Goal: Complete application form: Complete application form

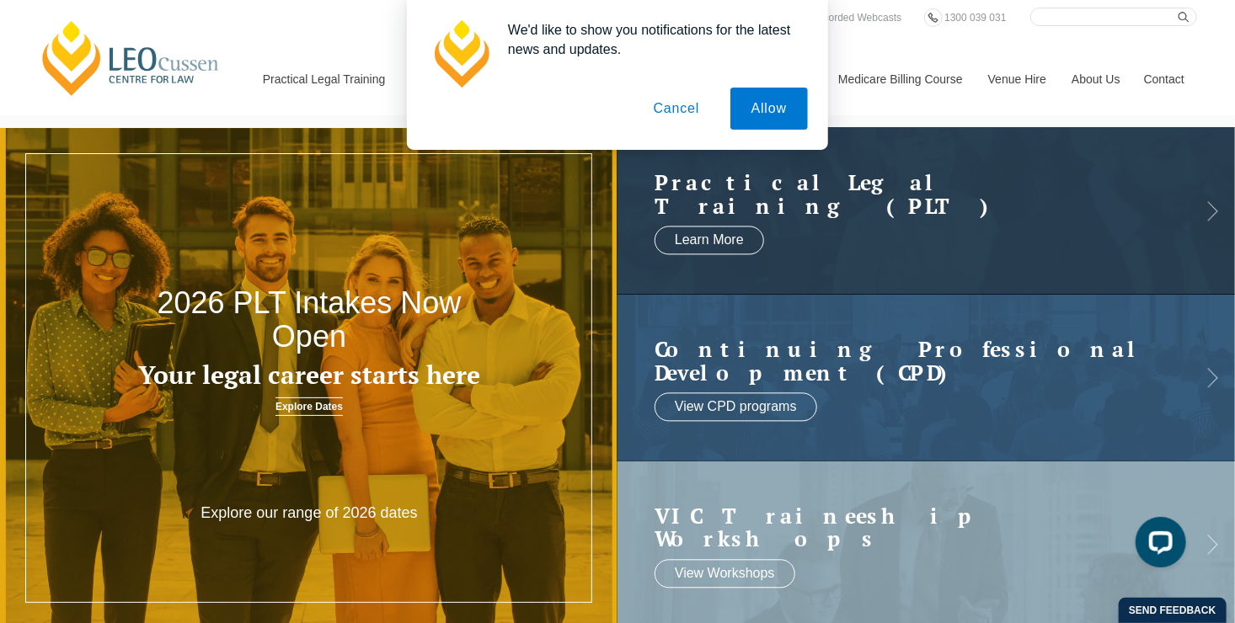
click at [675, 110] on button "Cancel" at bounding box center [677, 109] width 88 height 42
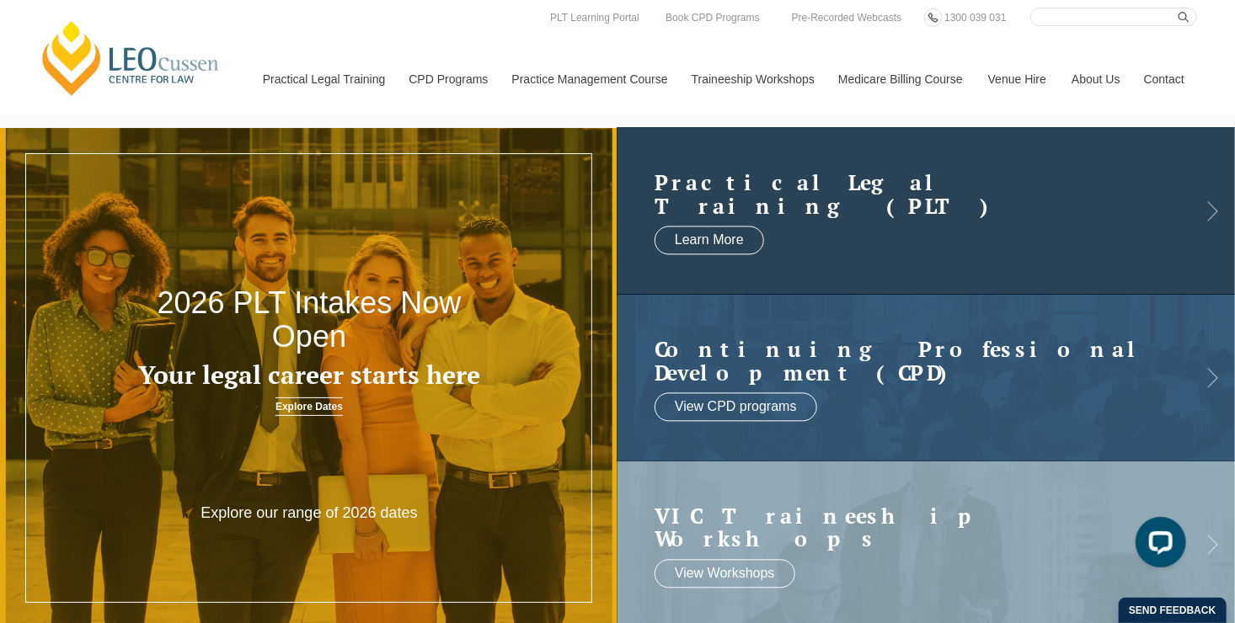
click at [708, 191] on h2 "Practical Legal Training (PLT)" at bounding box center [909, 195] width 510 height 46
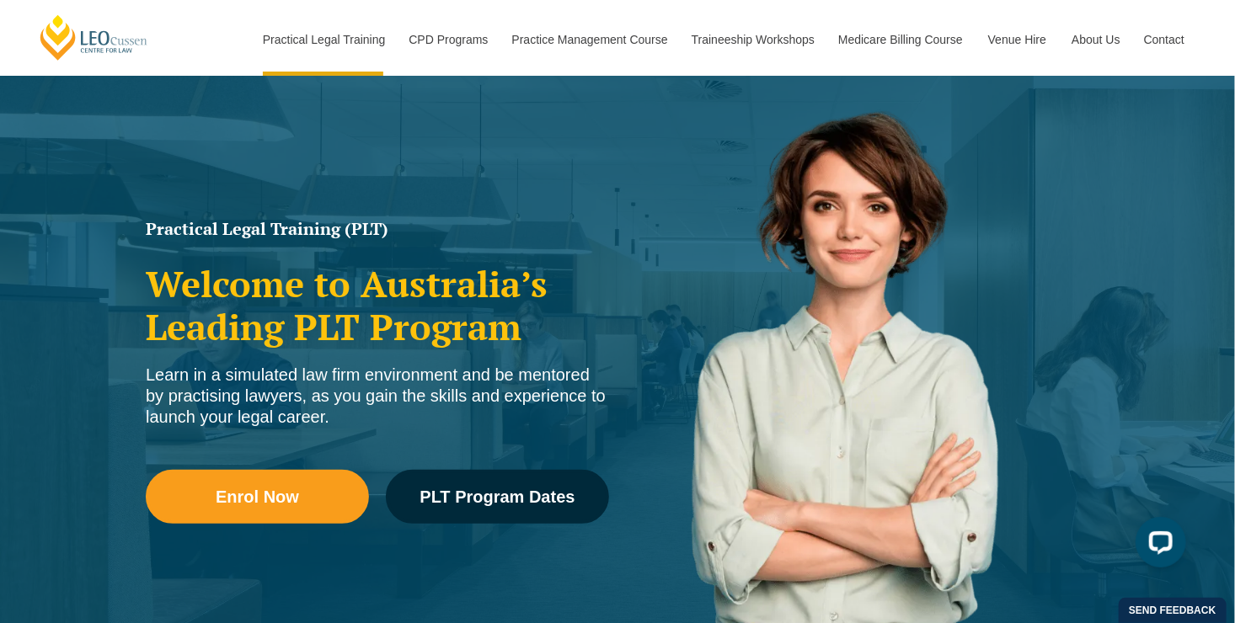
scroll to position [120, 0]
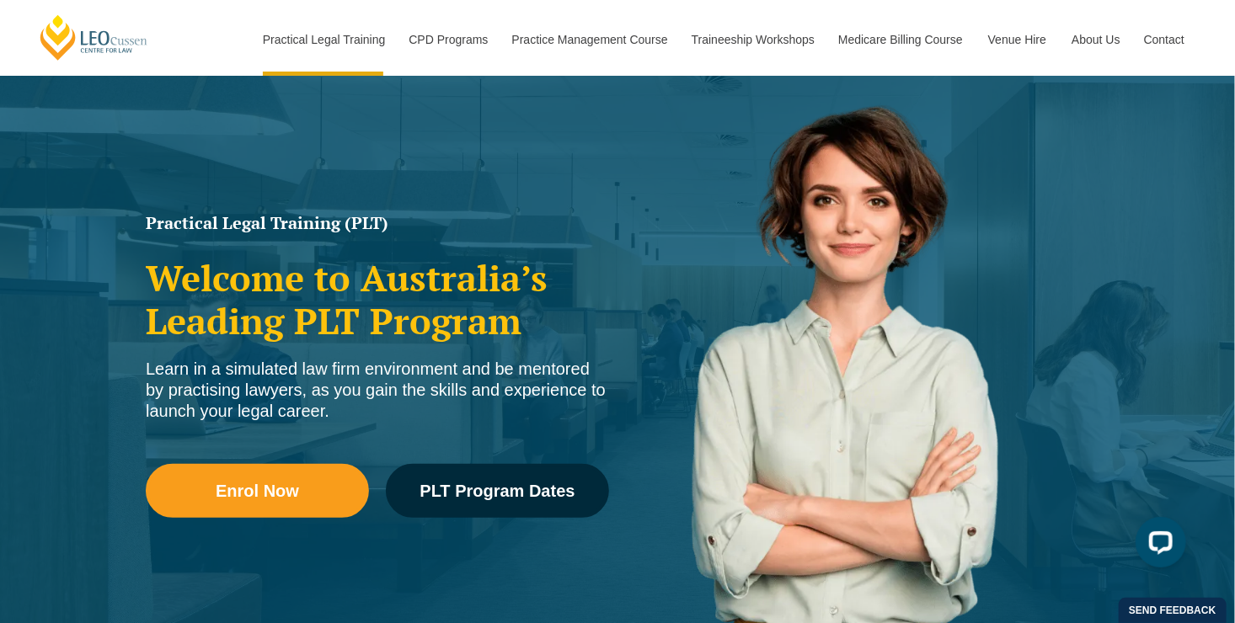
click at [41, 549] on div "Practical Legal Training (PLT) Welcome to Australia’s Leading PLT Program Learn…" at bounding box center [617, 366] width 1235 height 741
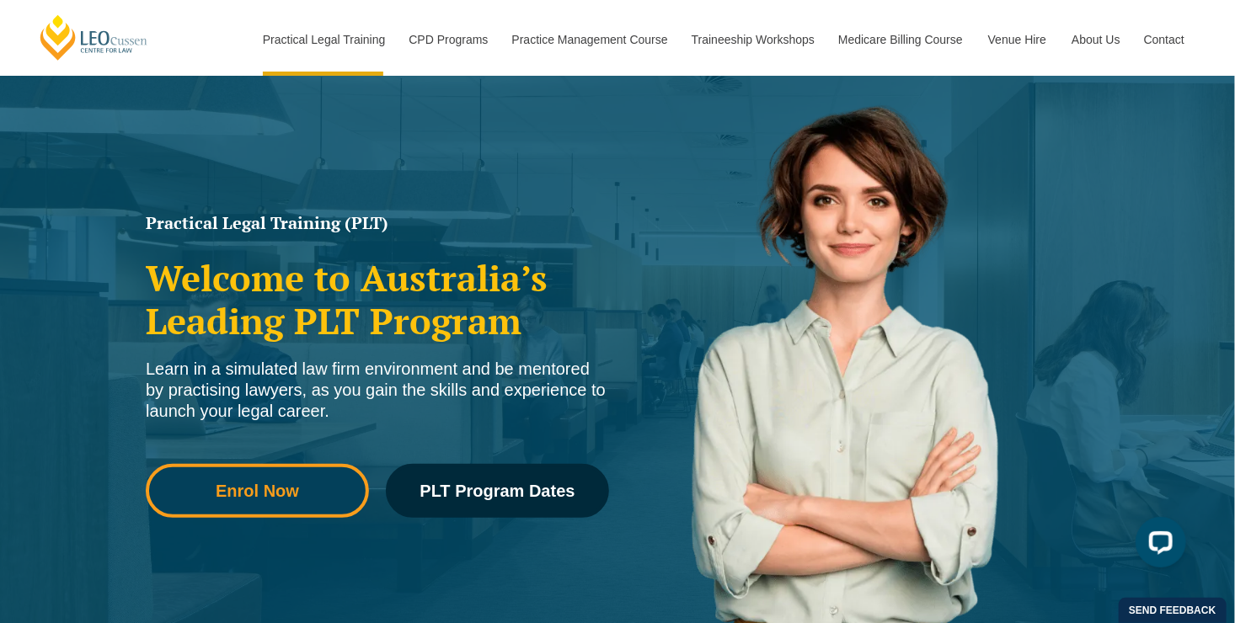
click at [324, 490] on span "Enrol Now" at bounding box center [258, 491] width 200 height 17
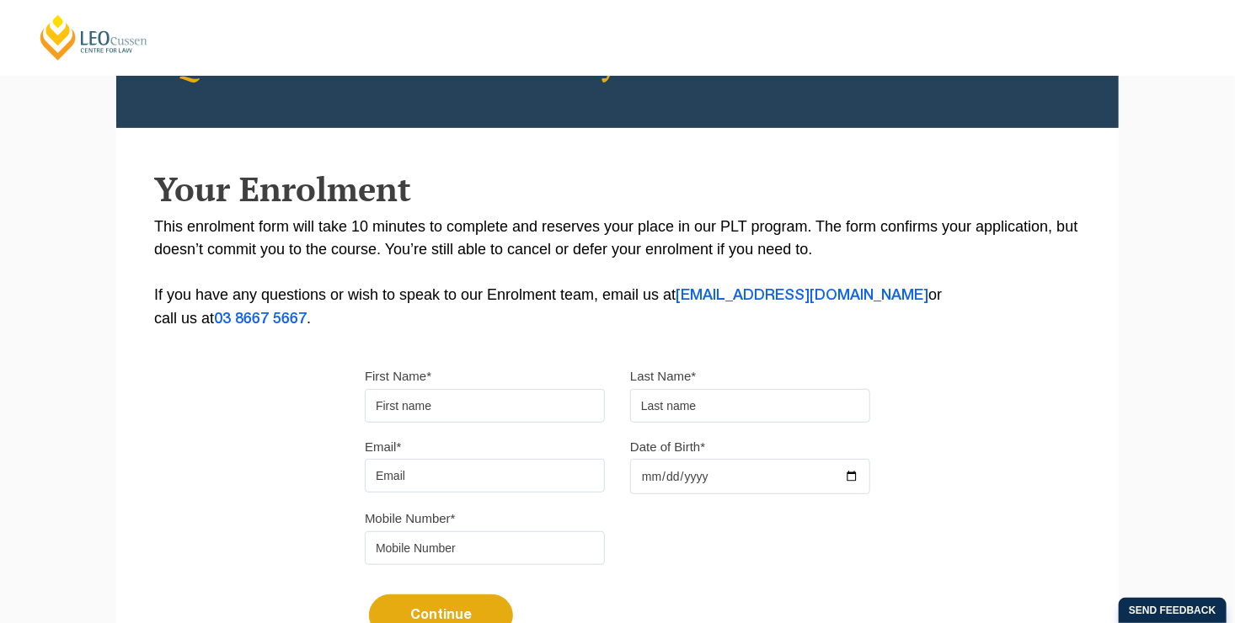
click at [486, 410] on input "First Name*" at bounding box center [485, 406] width 240 height 34
type input "Hongwei"
type input "Chen"
type input "henryhongweichen@outlook.com"
type input "061421630062"
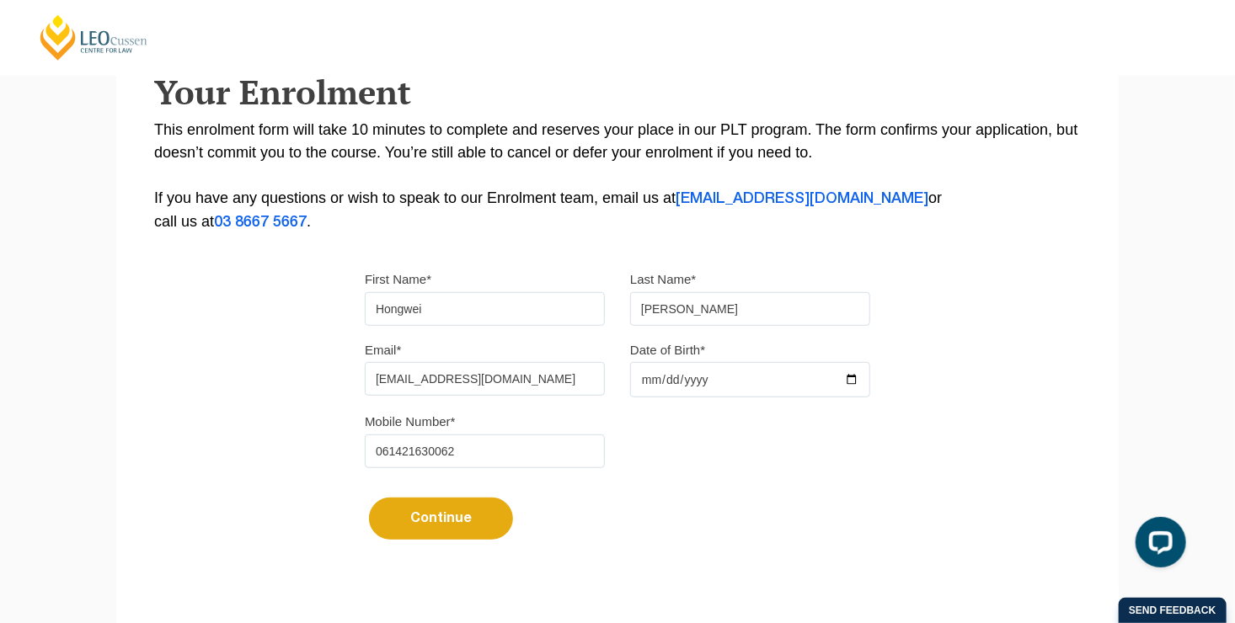
scroll to position [313, 0]
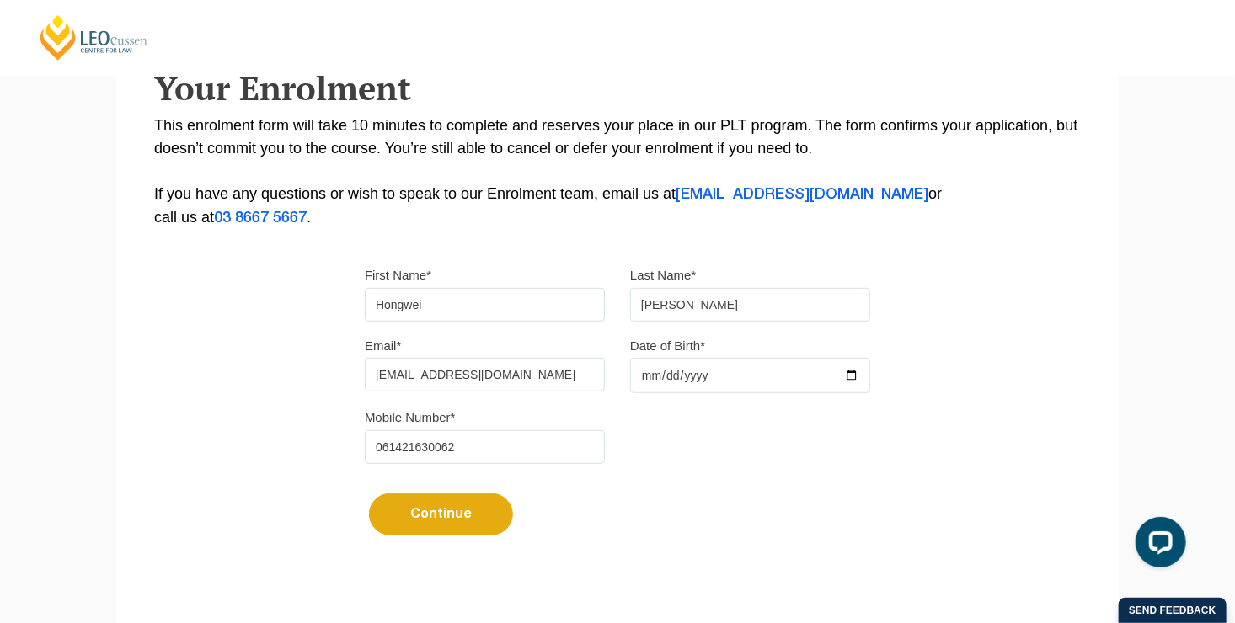
click at [729, 392] on input "Date of Birth*" at bounding box center [750, 375] width 240 height 35
click at [724, 381] on input "Date of Birth*" at bounding box center [750, 375] width 240 height 35
type input "1967-11-07"
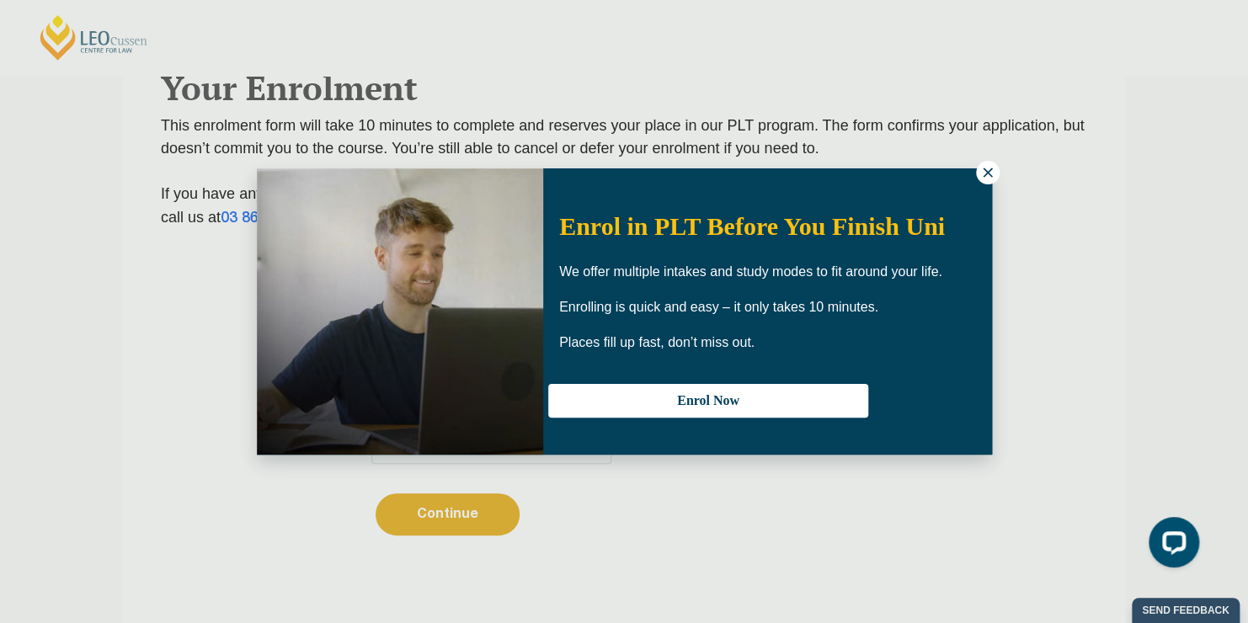
click at [982, 175] on icon at bounding box center [987, 172] width 15 height 15
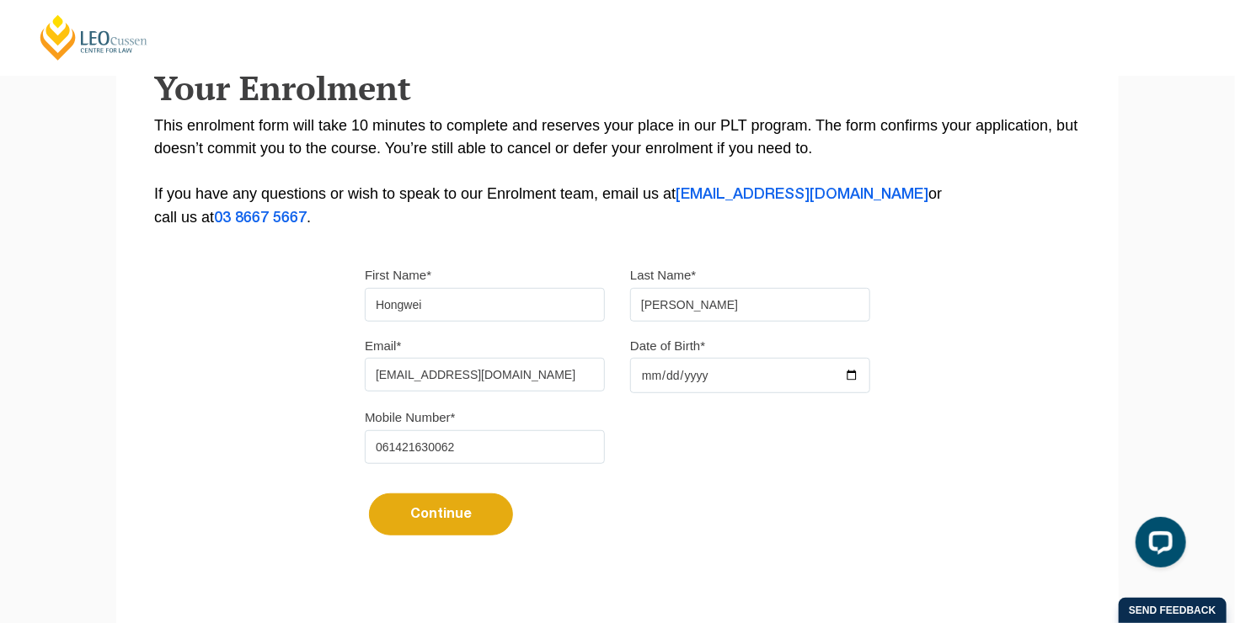
click at [452, 519] on button "Continue" at bounding box center [441, 515] width 144 height 42
select select
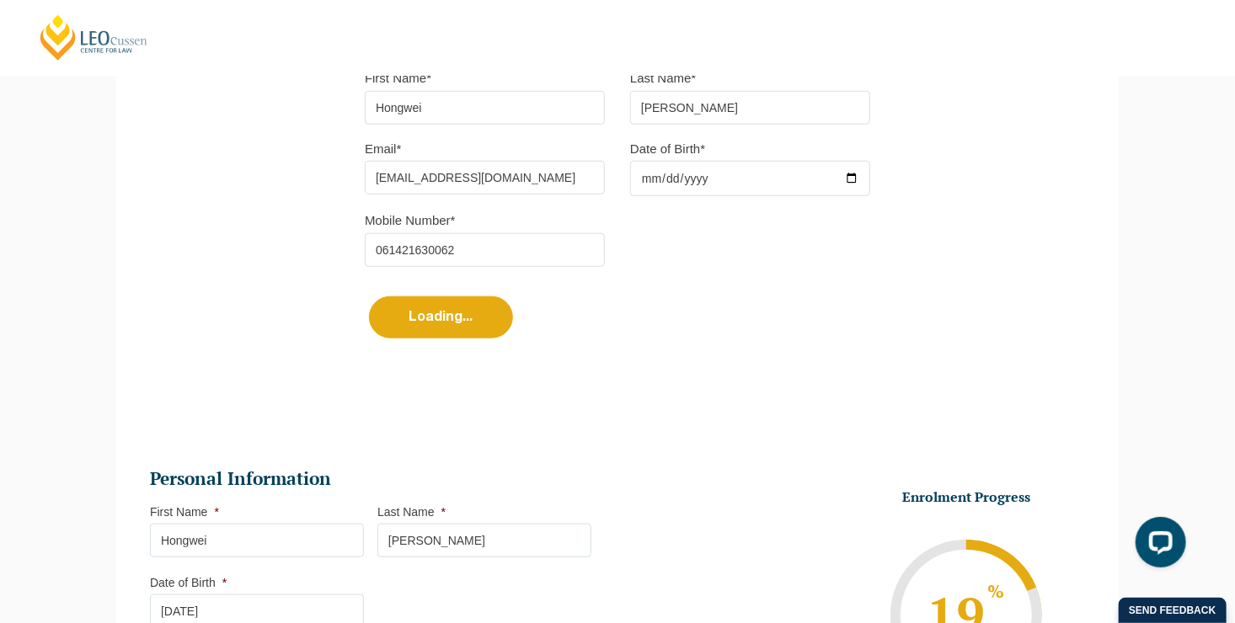
scroll to position [900, 0]
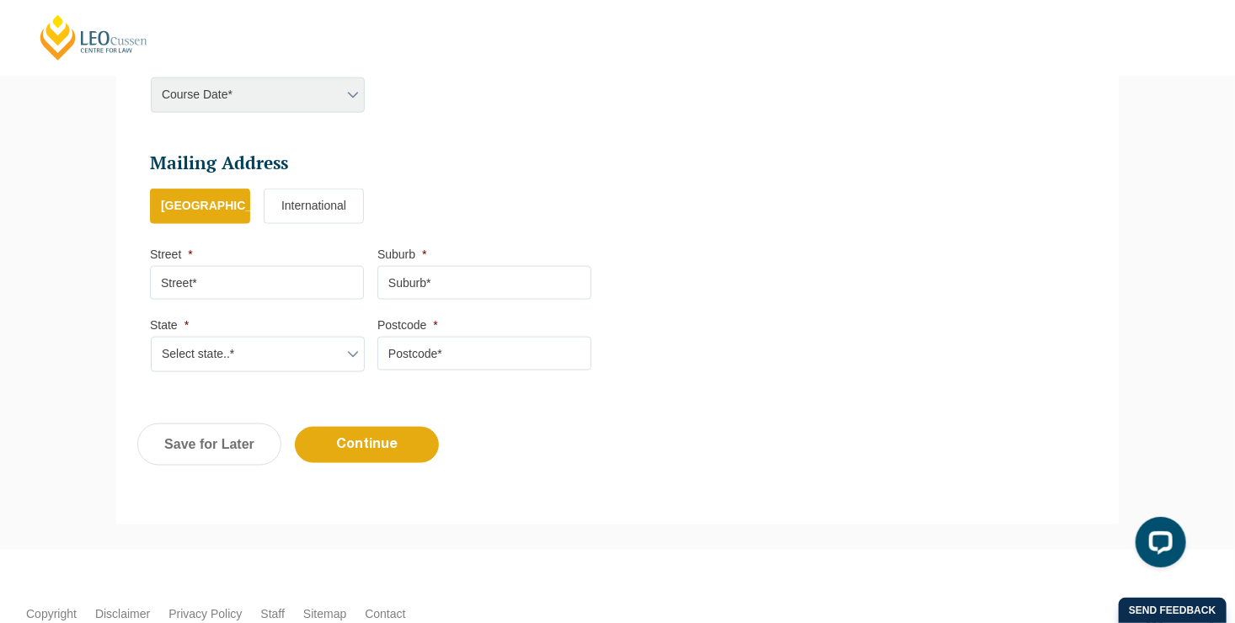
click at [244, 297] on input "Street *" at bounding box center [257, 283] width 214 height 34
type input "unit 4/67 Medway Street, Box Hill North VIC"
type input "Box Hill North"
select select "VIC"
type input "3129"
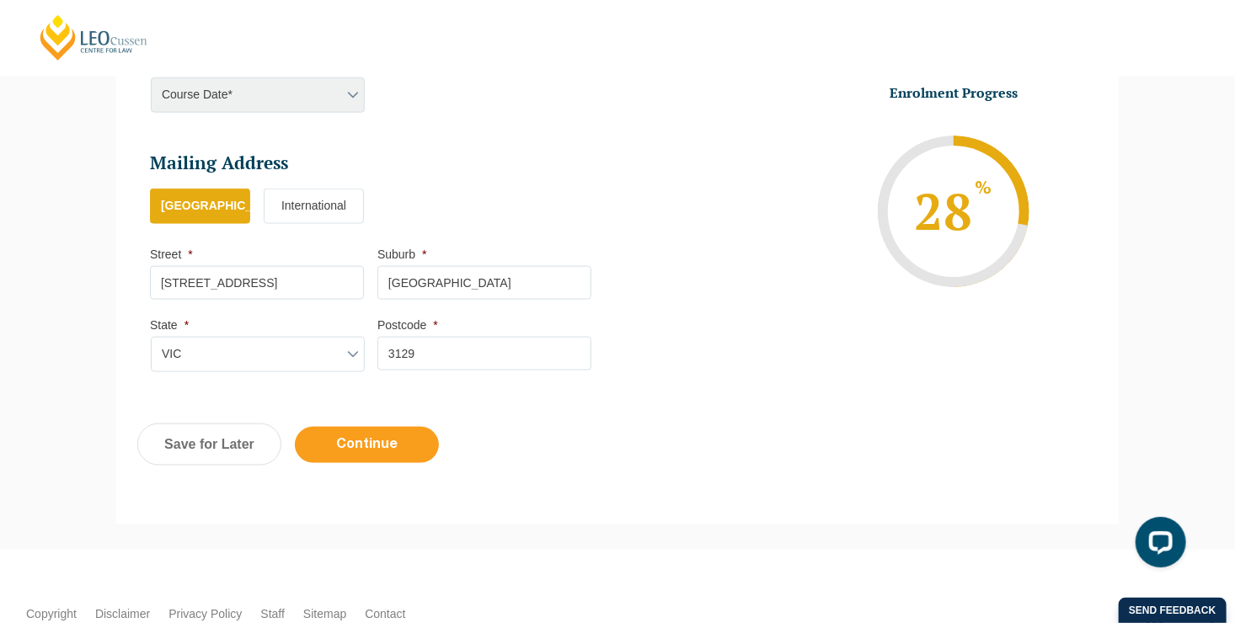
click at [366, 455] on input "Continue" at bounding box center [367, 445] width 144 height 36
select select
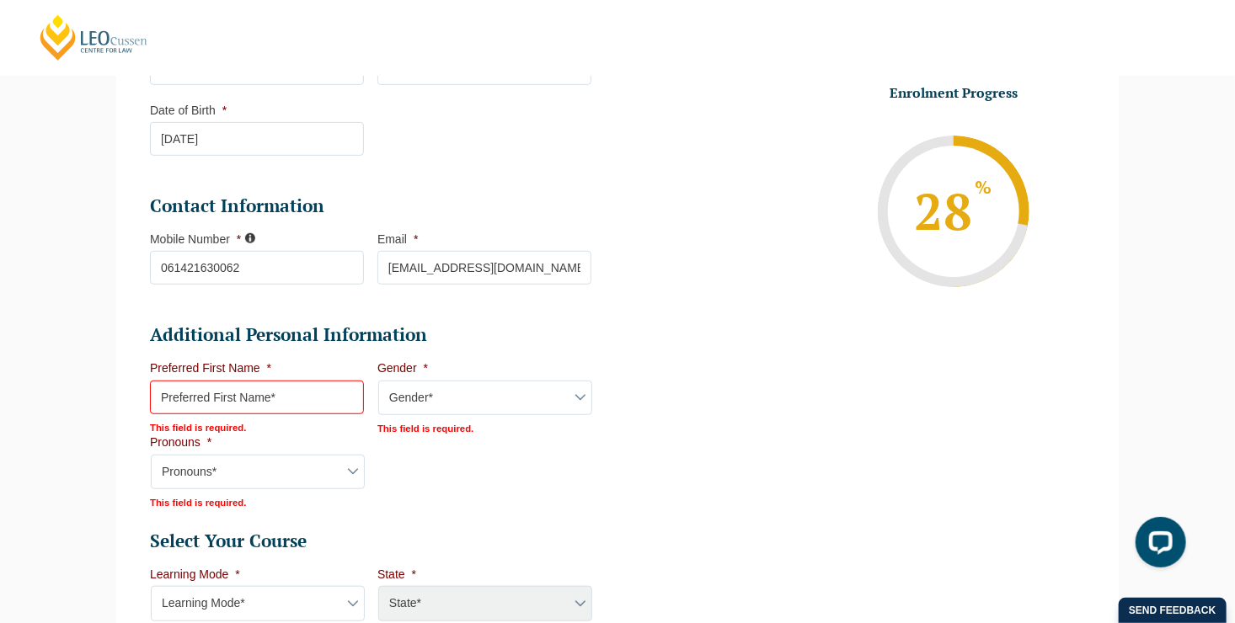
scroll to position [438, 0]
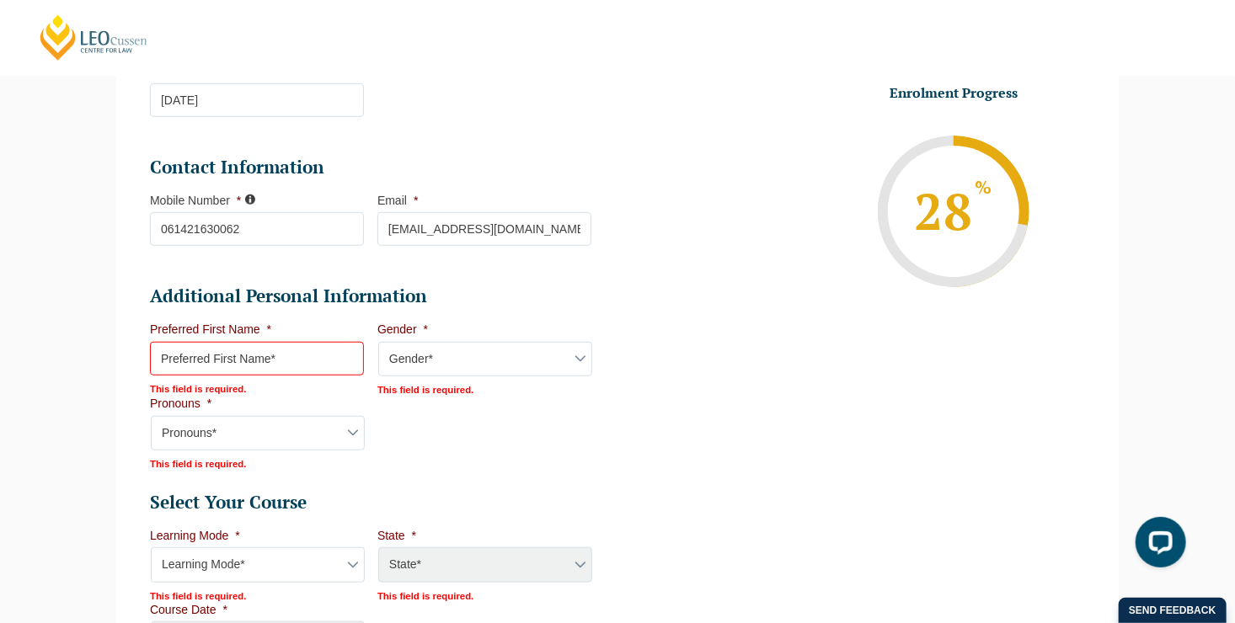
click at [299, 368] on input "Preferred First Name *" at bounding box center [257, 359] width 214 height 34
type input "Hongwei"
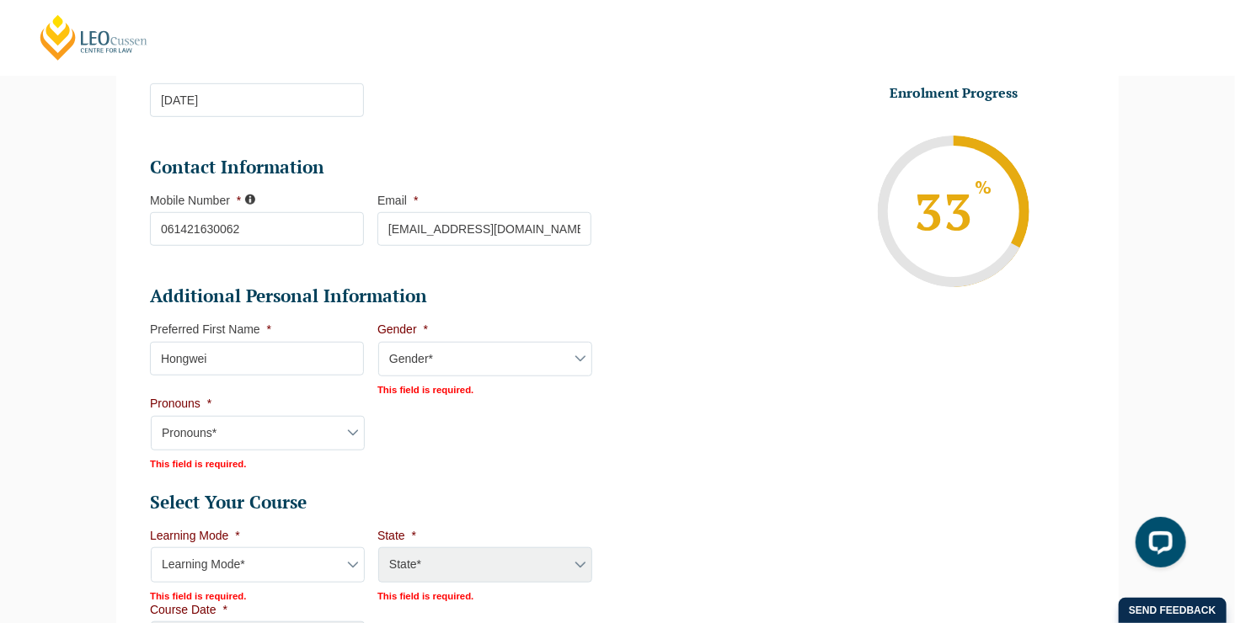
click at [569, 371] on select "Gender* Male Female Nonbinary Intersex Prefer not to disclose Other" at bounding box center [485, 359] width 214 height 35
select select "Male"
click at [378, 349] on select "Gender* Male Female Nonbinary Intersex Prefer not to disclose Other" at bounding box center [485, 359] width 214 height 35
click at [365, 440] on select "Pronouns* She/Her/Hers He/Him/His They/Them/Theirs Other Prefer not to disclose" at bounding box center [258, 431] width 214 height 35
select select "He/Him/His"
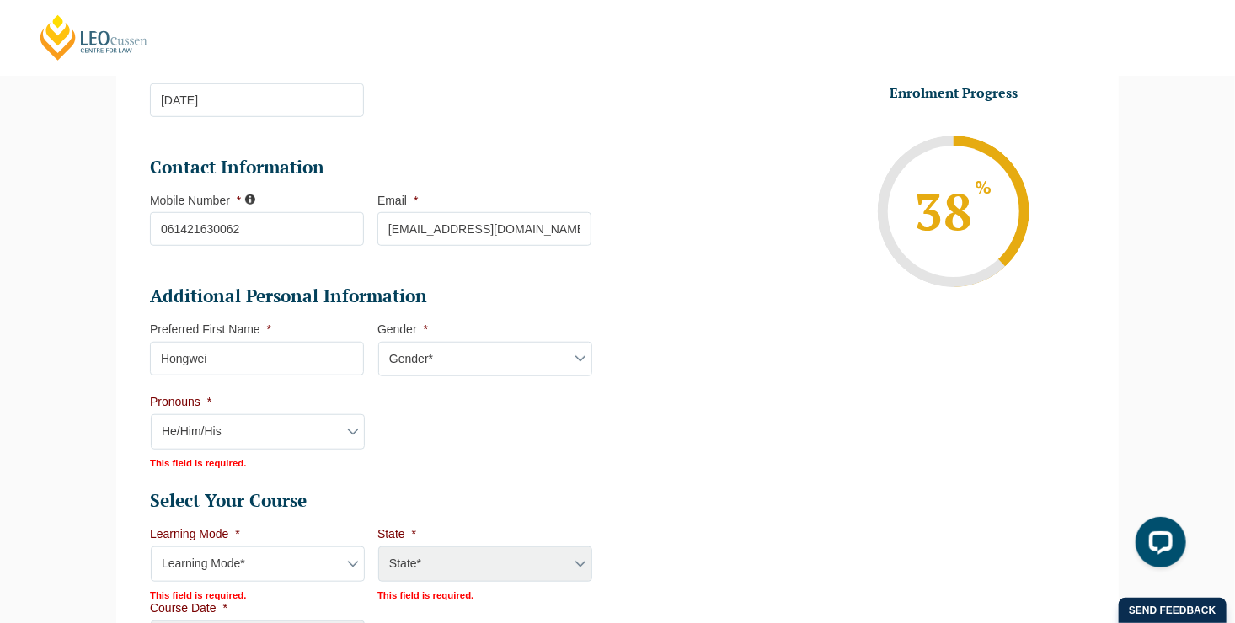
click at [365, 421] on select "Pronouns* She/Her/Hers He/Him/His They/Them/Theirs Other Prefer not to disclose" at bounding box center [258, 431] width 214 height 35
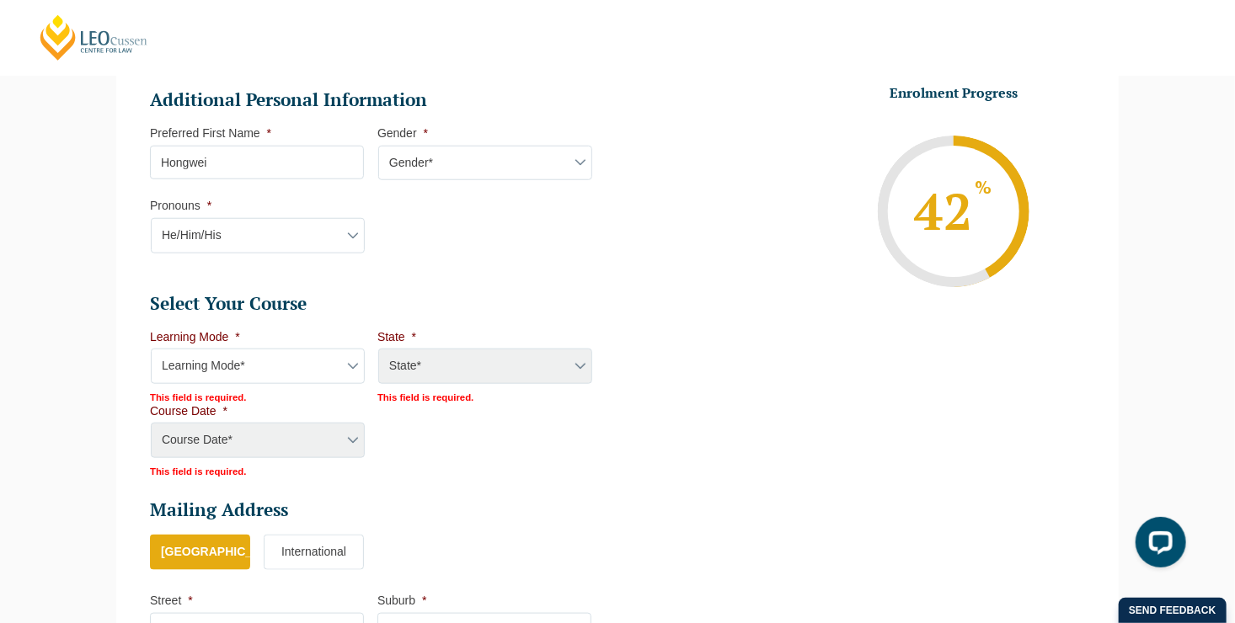
scroll to position [637, 0]
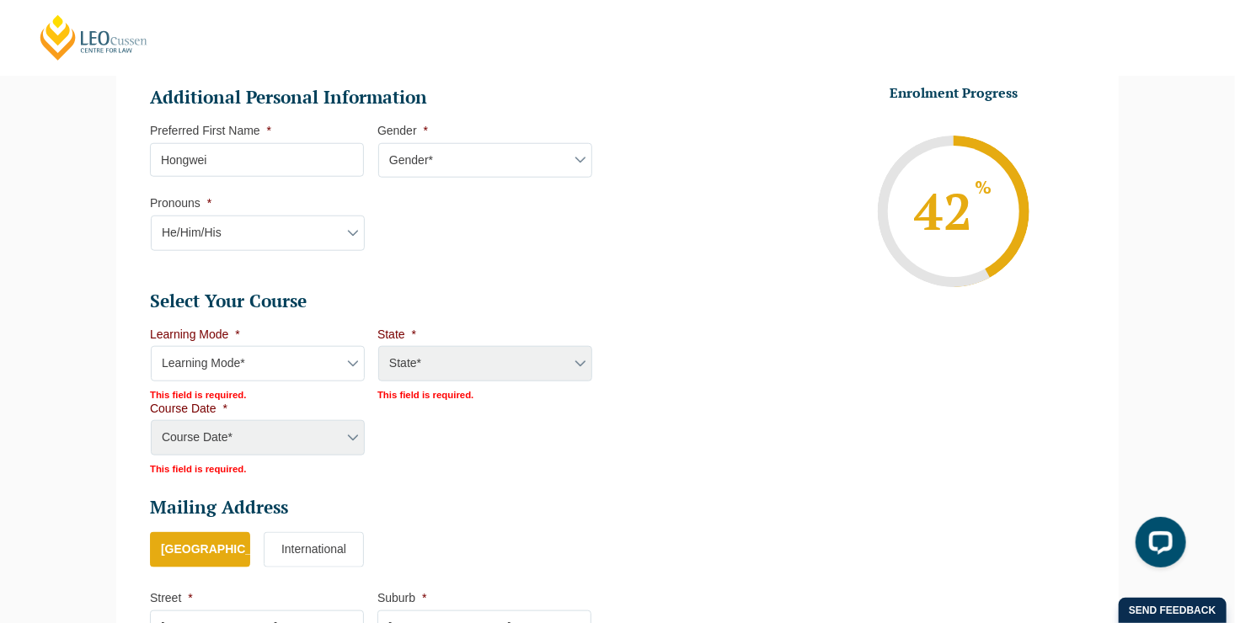
click at [350, 367] on select "Learning Mode* Online Full Time Learning Online Part Time Learning Blended Full…" at bounding box center [258, 363] width 214 height 35
select select "Blended Full Time Learning"
click at [151, 353] on select "Learning Mode* Online Full Time Learning Online Part Time Learning Blended Full…" at bounding box center [258, 363] width 214 height 35
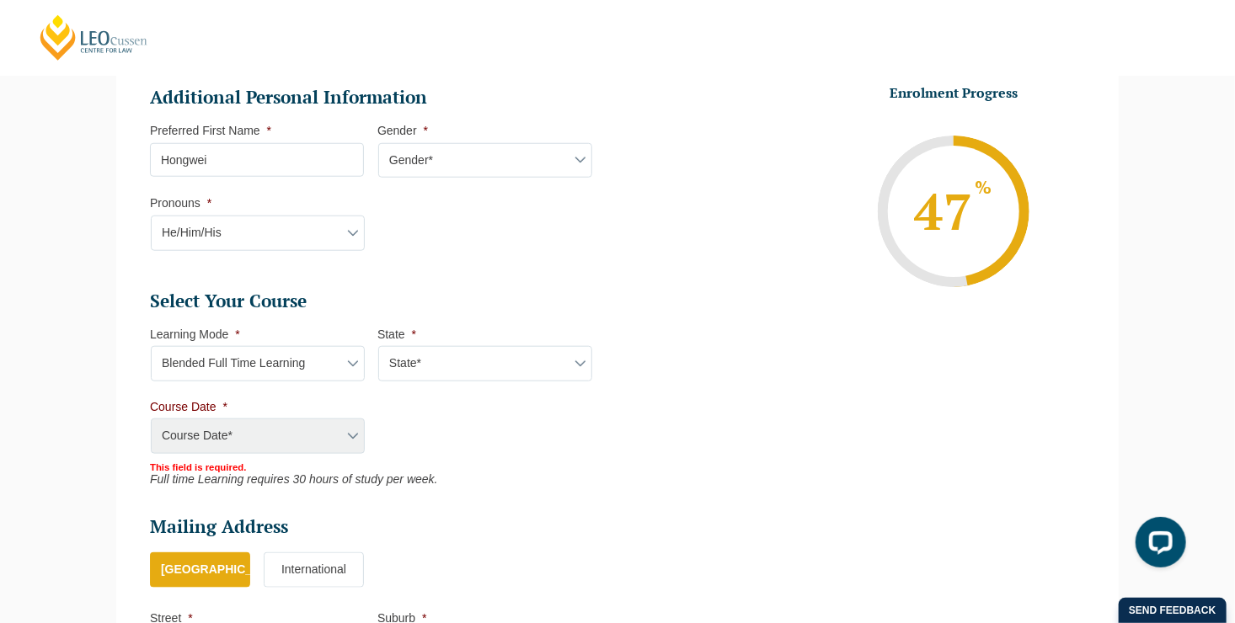
click at [577, 369] on select "State* ACT/NSW QLD SA VIC WA" at bounding box center [485, 363] width 214 height 35
select select "VIC"
click at [378, 353] on select "State* ACT/NSW QLD SA VIC WA" at bounding box center [485, 363] width 214 height 35
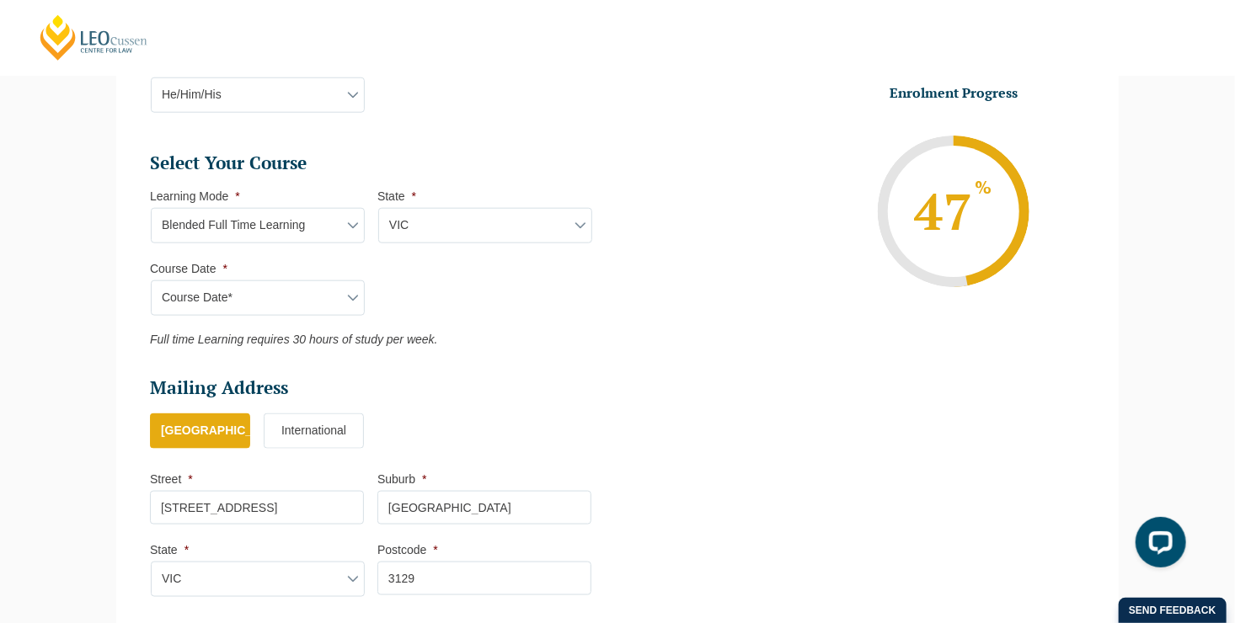
scroll to position [779, 0]
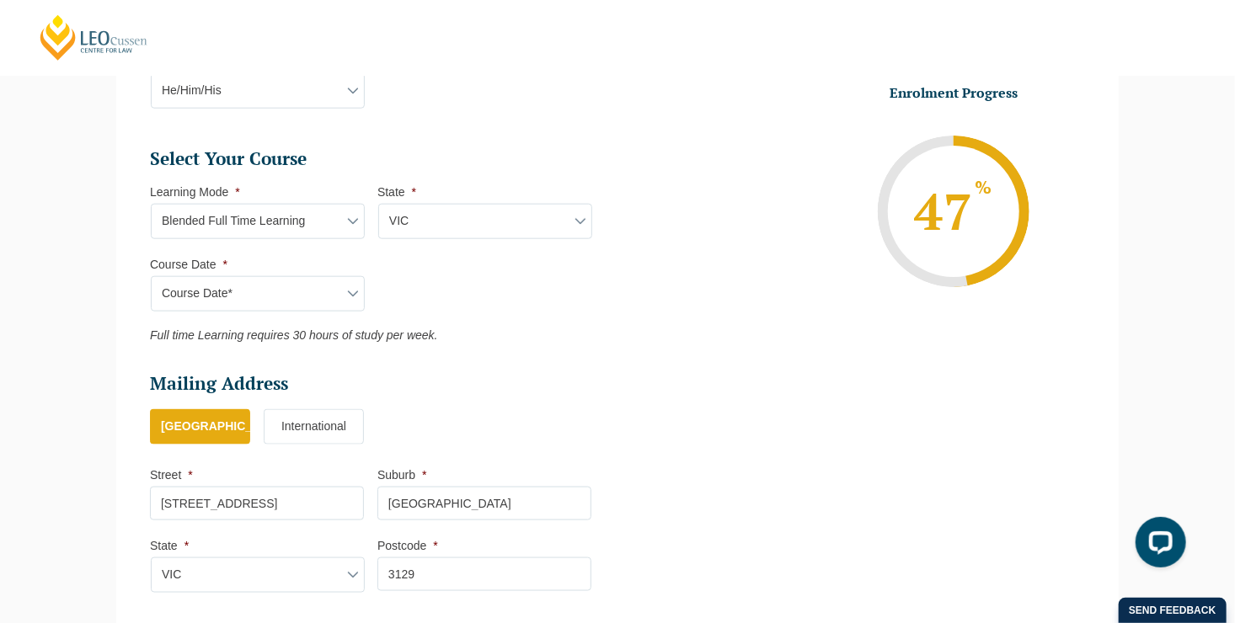
click at [351, 303] on select "Course Date* September 2025 (22-Sep-2025 to 20-Feb-2026) December 2025 (08-Dec-…" at bounding box center [258, 293] width 214 height 35
select select "September 2025 (22-Sep-2025 to 20-Feb-2026)"
click at [151, 283] on select "Course Date* September 2025 (22-Sep-2025 to 20-Feb-2026) December 2025 (08-Dec-…" at bounding box center [258, 293] width 214 height 35
type input "Intake 10 September 2025 FT"
type input "Practical Legal Training (VIC)"
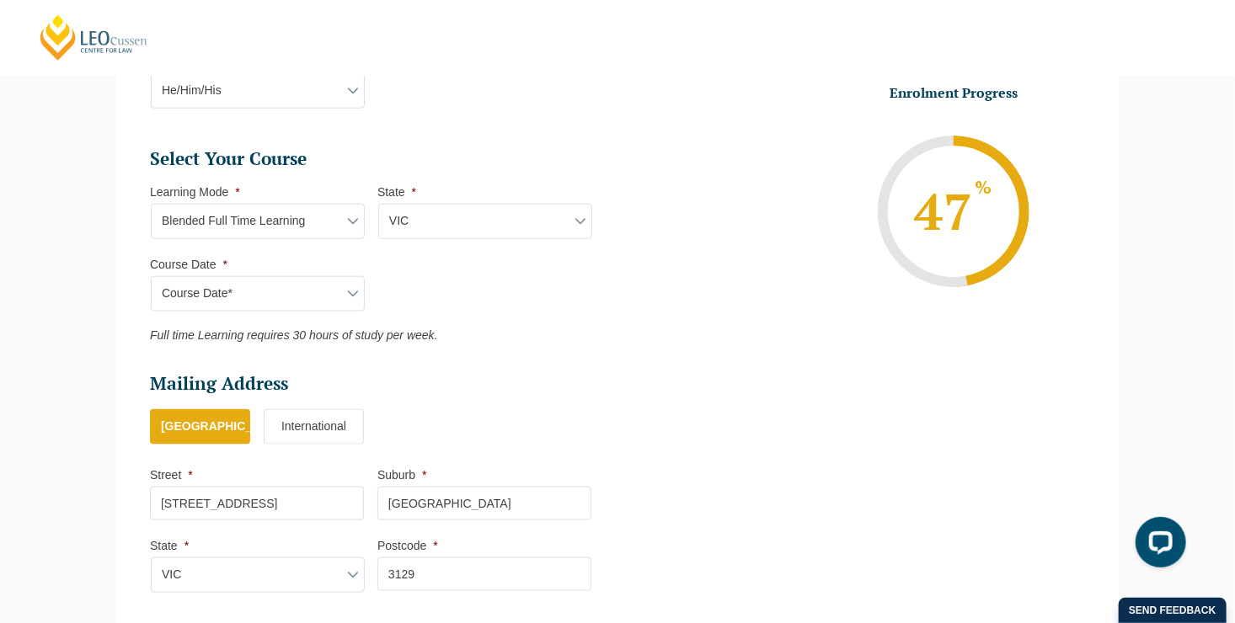
select select "VIC PLT (SEP) 2025 Full Time Blended"
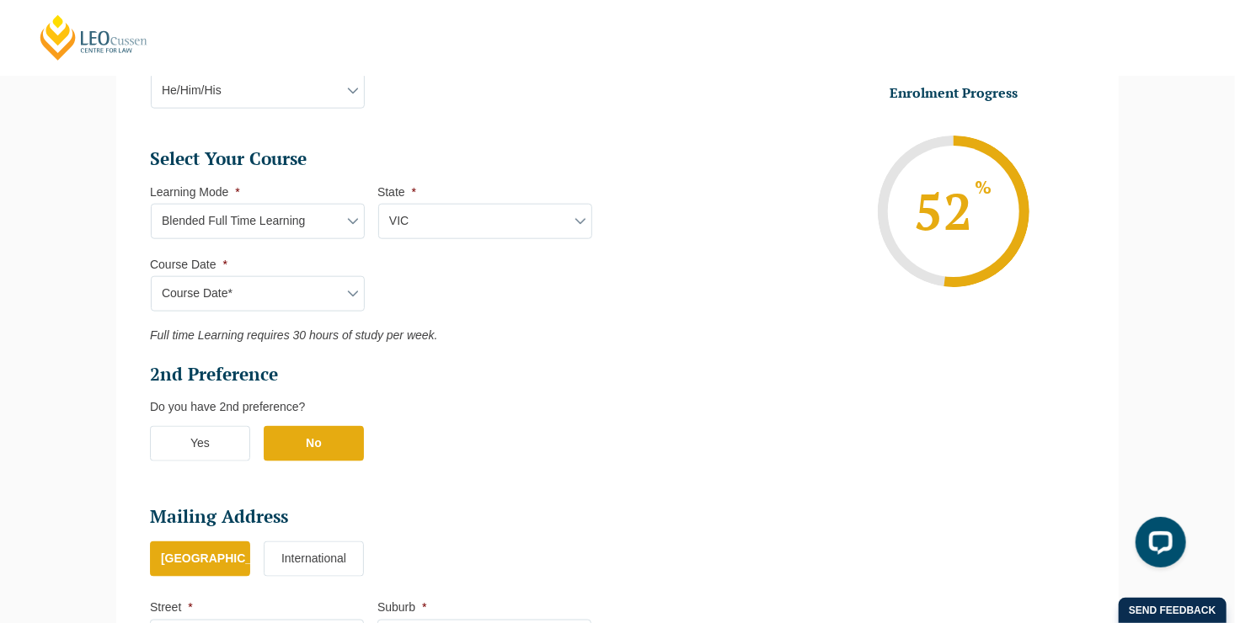
click at [311, 451] on label "No" at bounding box center [314, 443] width 100 height 35
click at [0, 0] on input "No" at bounding box center [0, 0] width 0 height 0
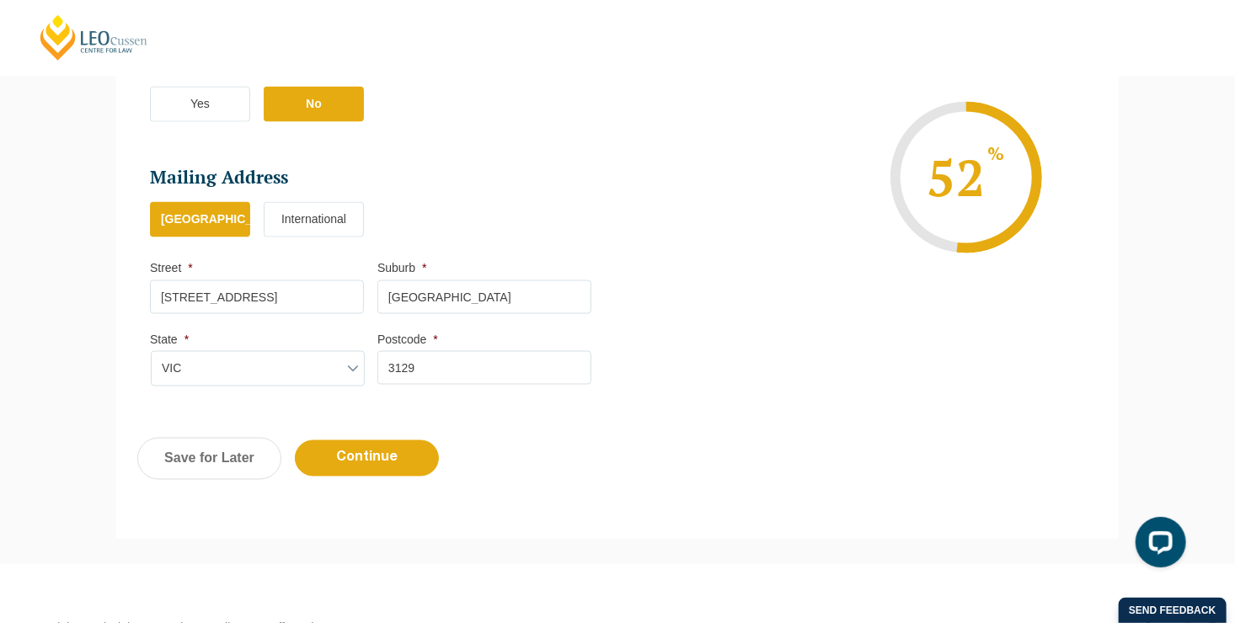
scroll to position [1119, 0]
click at [375, 469] on input "Continue" at bounding box center [367, 458] width 144 height 36
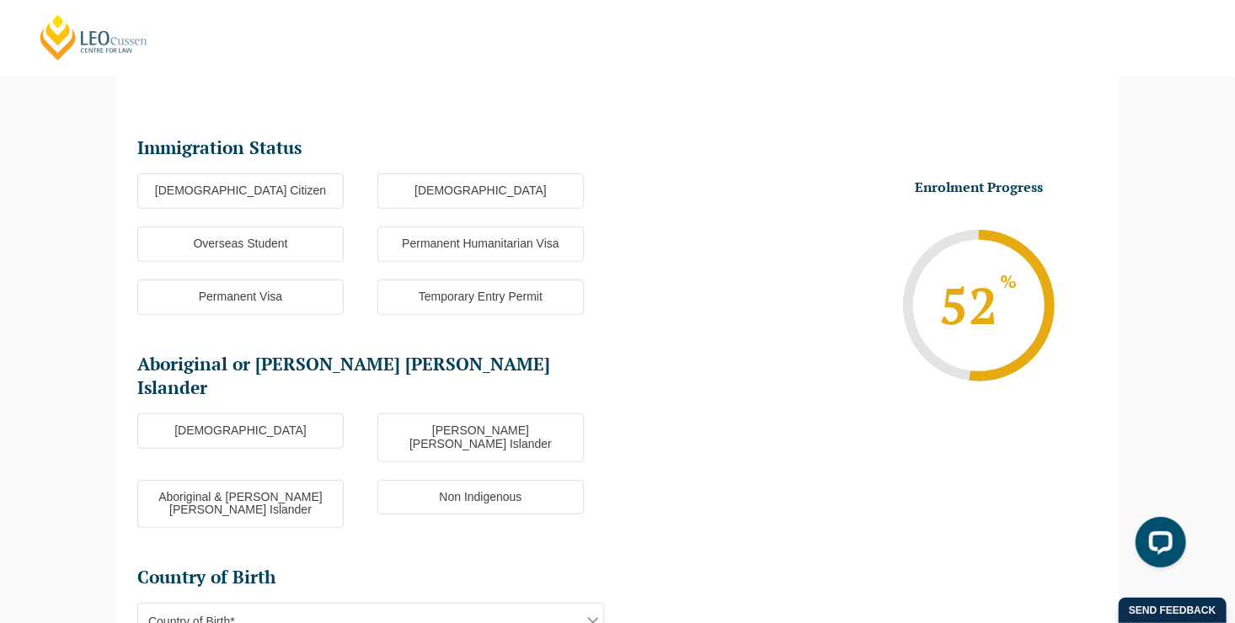
scroll to position [145, 0]
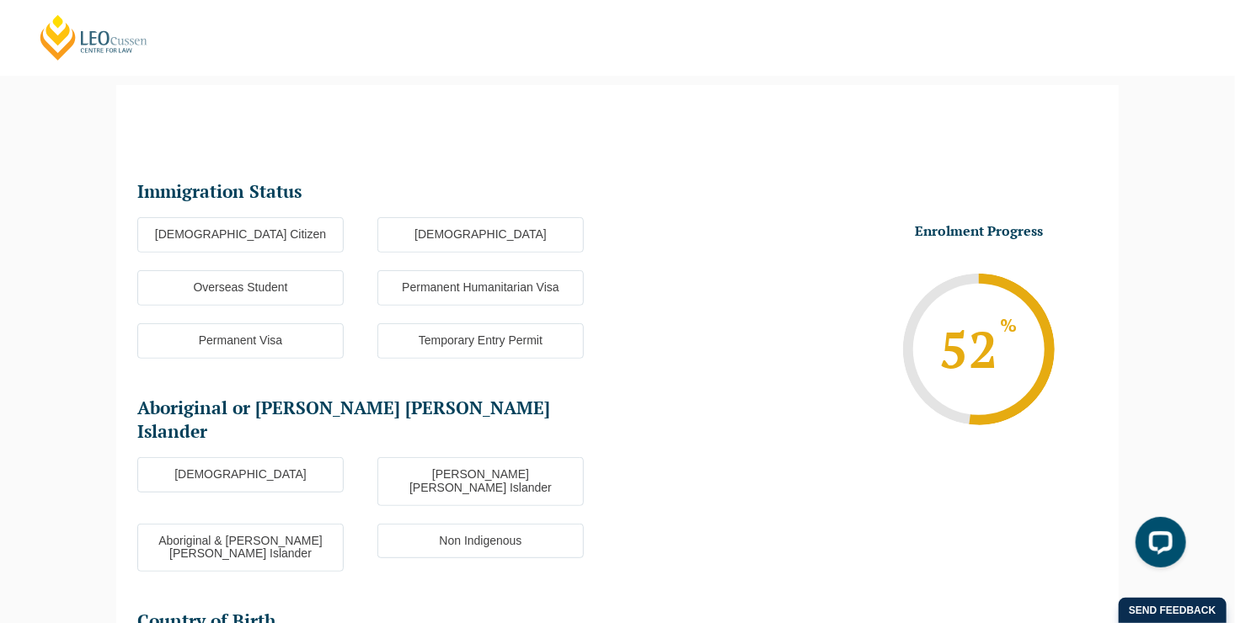
click at [264, 332] on label "Permanent Visa" at bounding box center [240, 340] width 206 height 35
click at [0, 0] on input "Permanent Visa" at bounding box center [0, 0] width 0 height 0
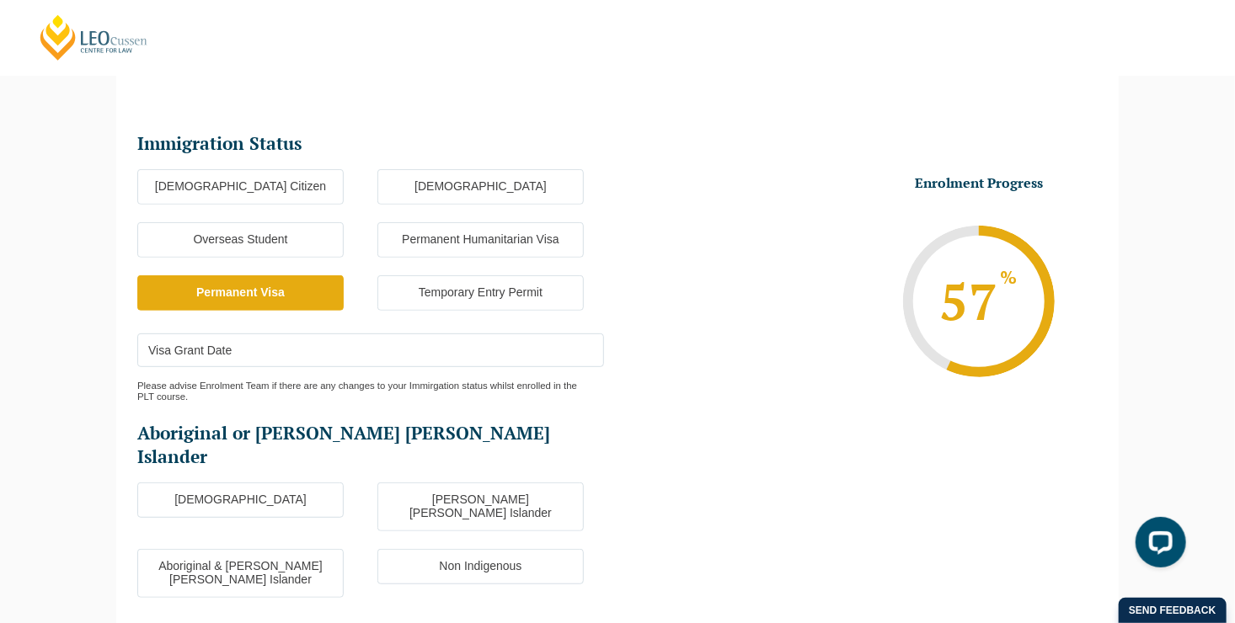
scroll to position [202, 0]
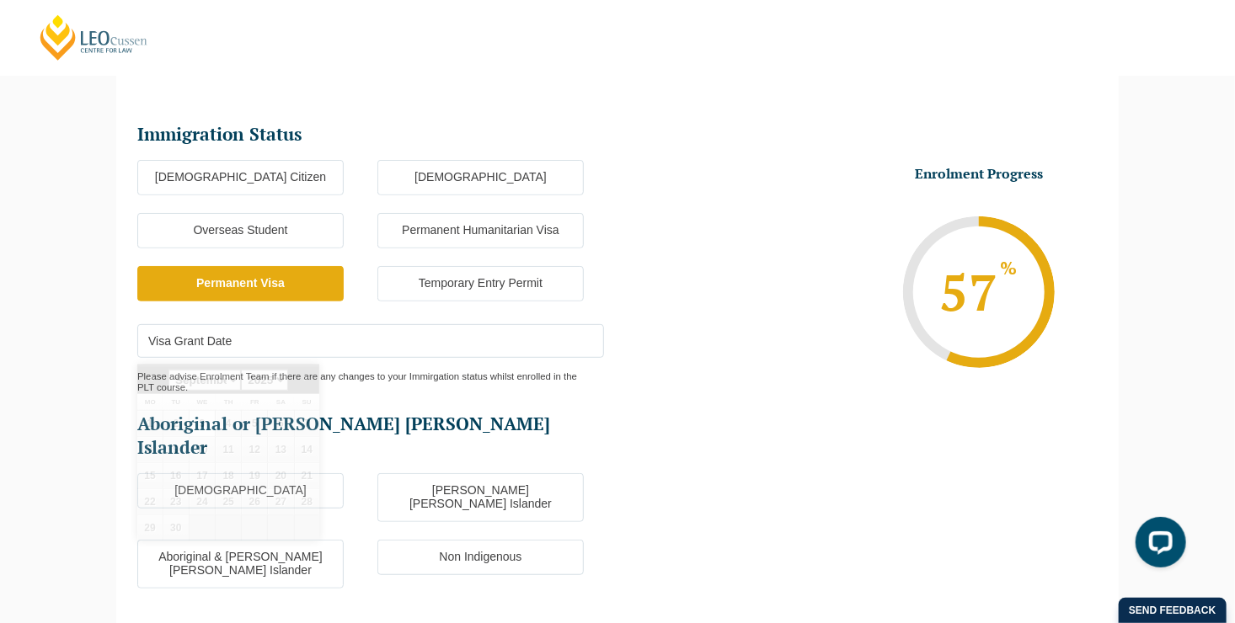
click at [505, 339] on input "Visa Grant Date" at bounding box center [370, 341] width 467 height 34
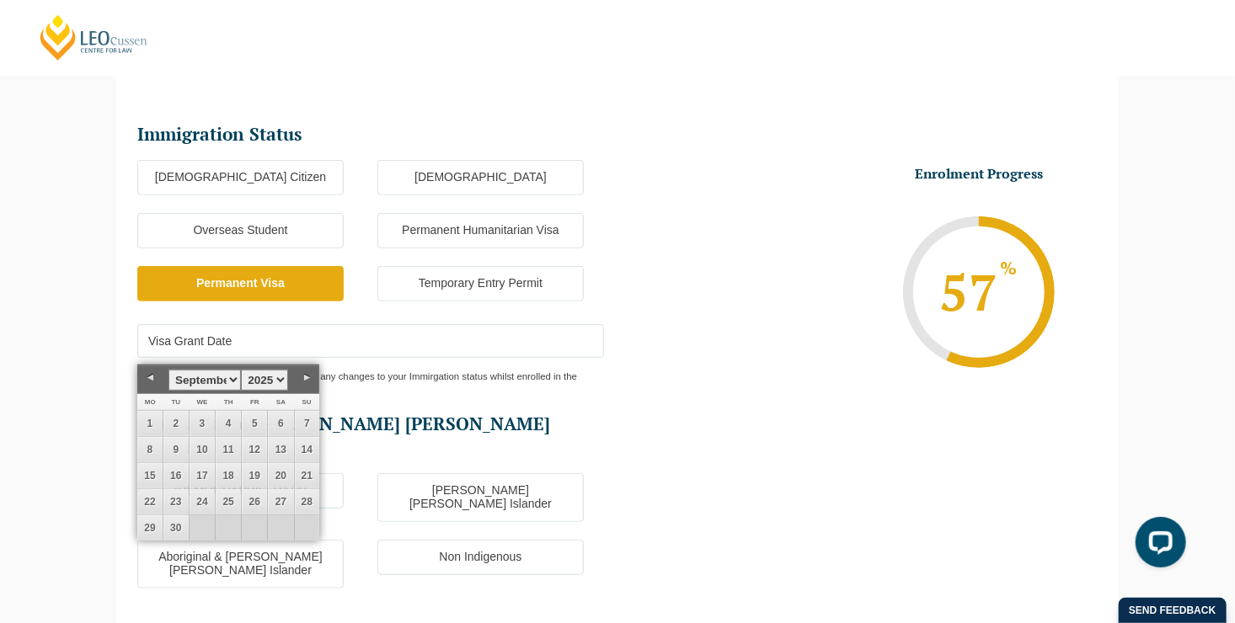
click at [275, 377] on select "1925 1926 1927 1928 1929 1930 1931 1932 1933 1934 1935 1936 1937 1938 1939 1940…" at bounding box center [264, 380] width 47 height 21
click at [228, 379] on select "January February March April May June July August September October November De…" at bounding box center [204, 380] width 72 height 21
click at [198, 451] on link "7" at bounding box center [202, 449] width 25 height 25
type input "07-04-2021"
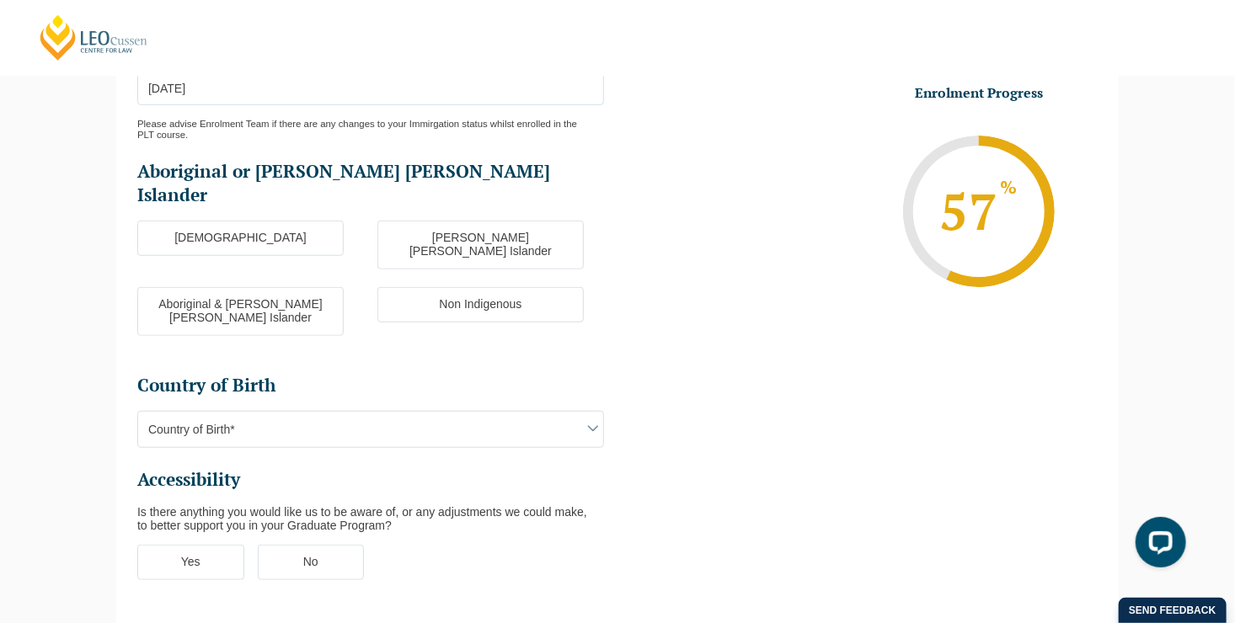
scroll to position [458, 0]
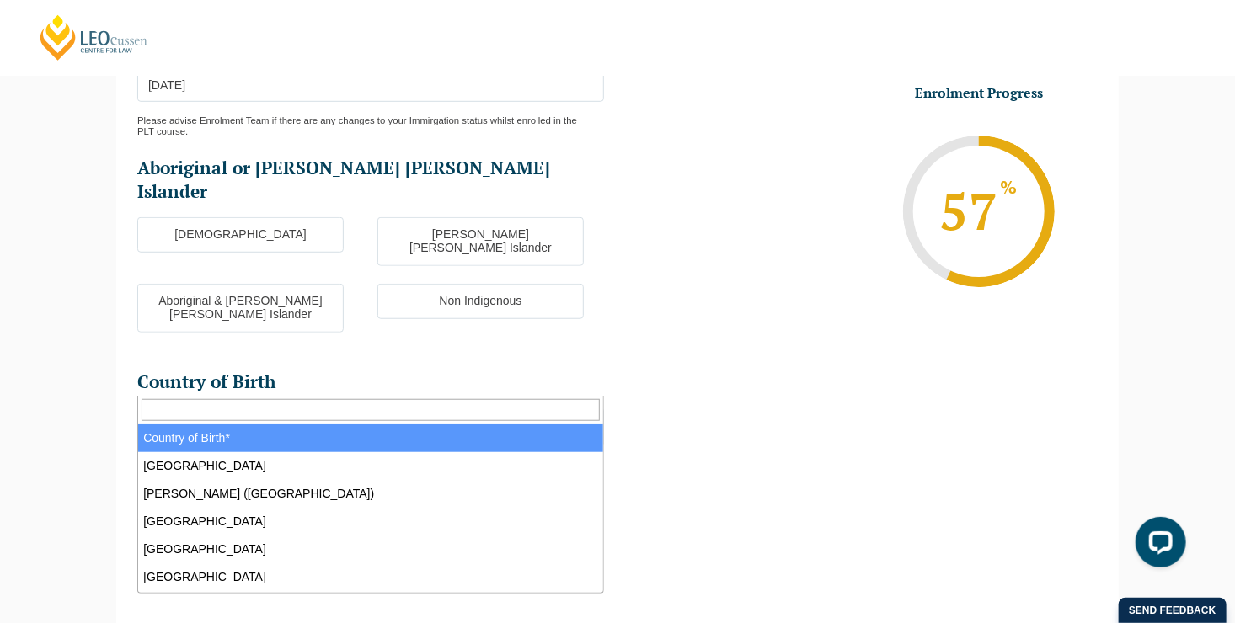
click at [351, 409] on span "Country of Birth*" at bounding box center [370, 426] width 465 height 35
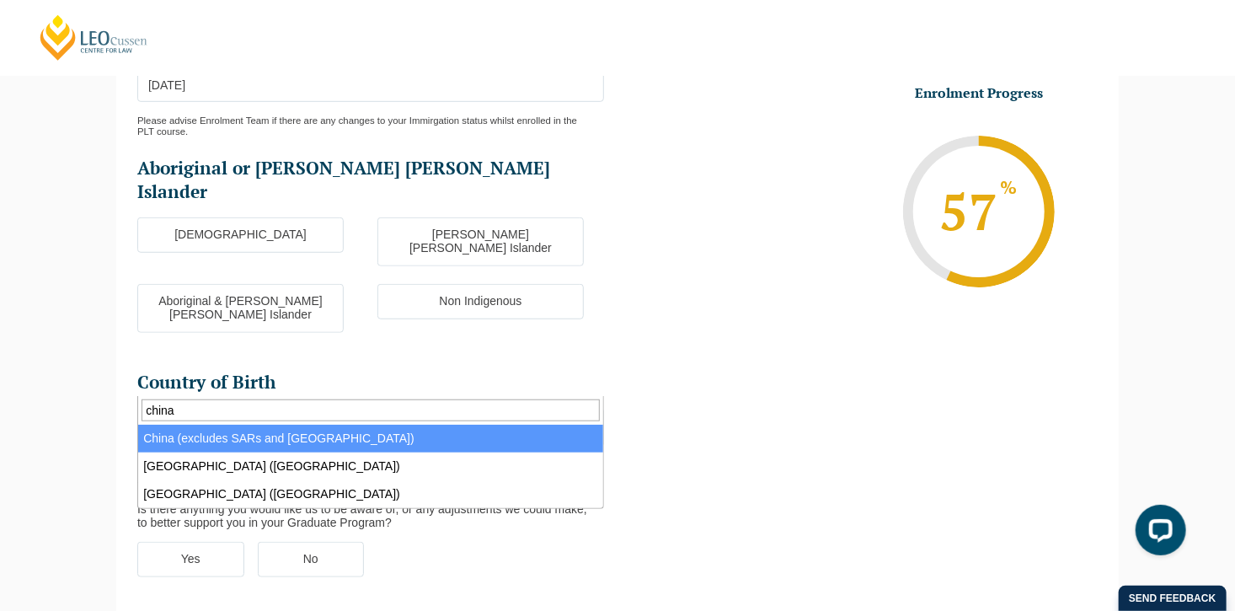
type input "china"
select select "China (excludes SARs and Taiwan) 6101"
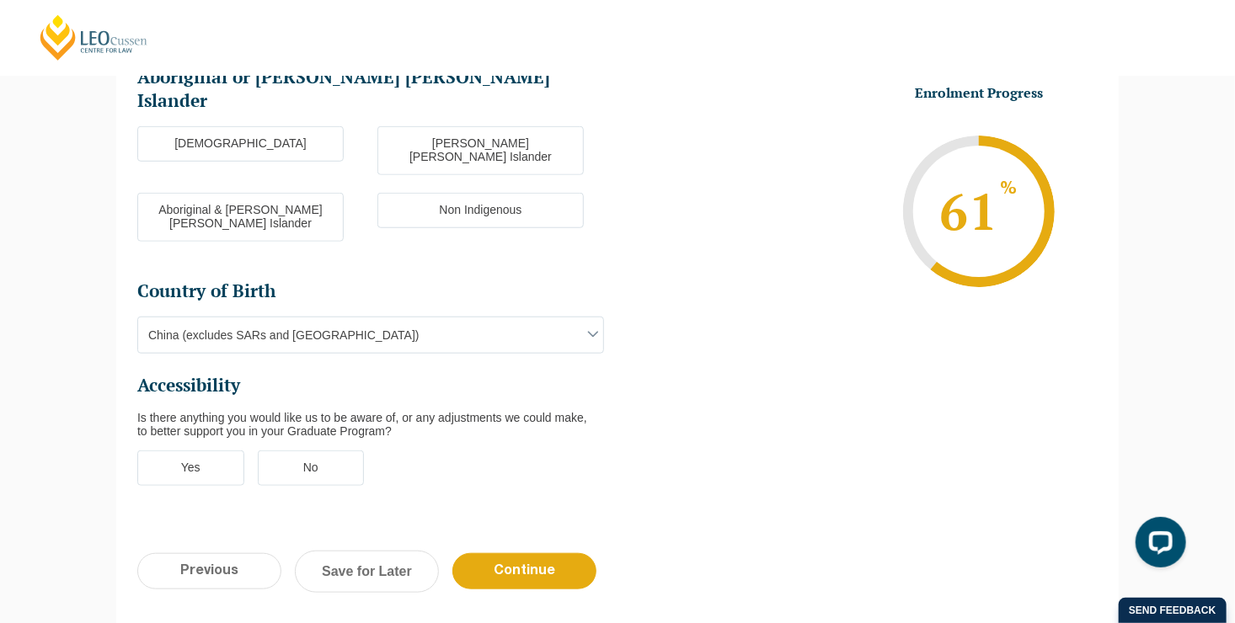
scroll to position [553, 0]
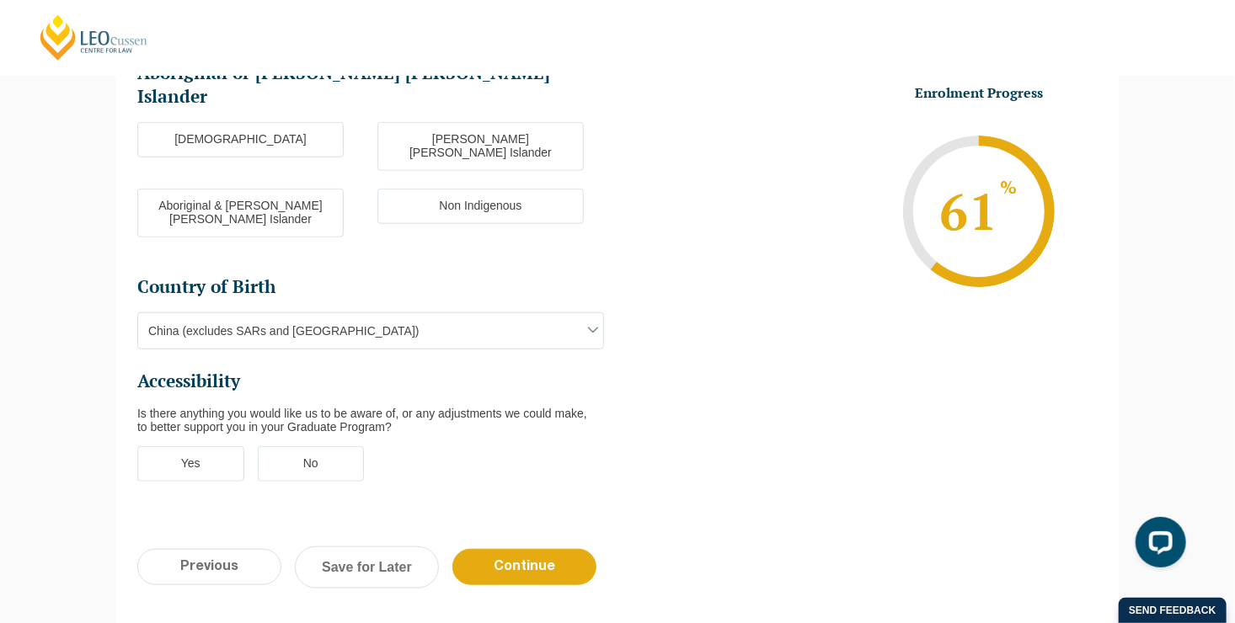
click at [312, 446] on label "No" at bounding box center [311, 463] width 107 height 35
click at [0, 0] on input "No" at bounding box center [0, 0] width 0 height 0
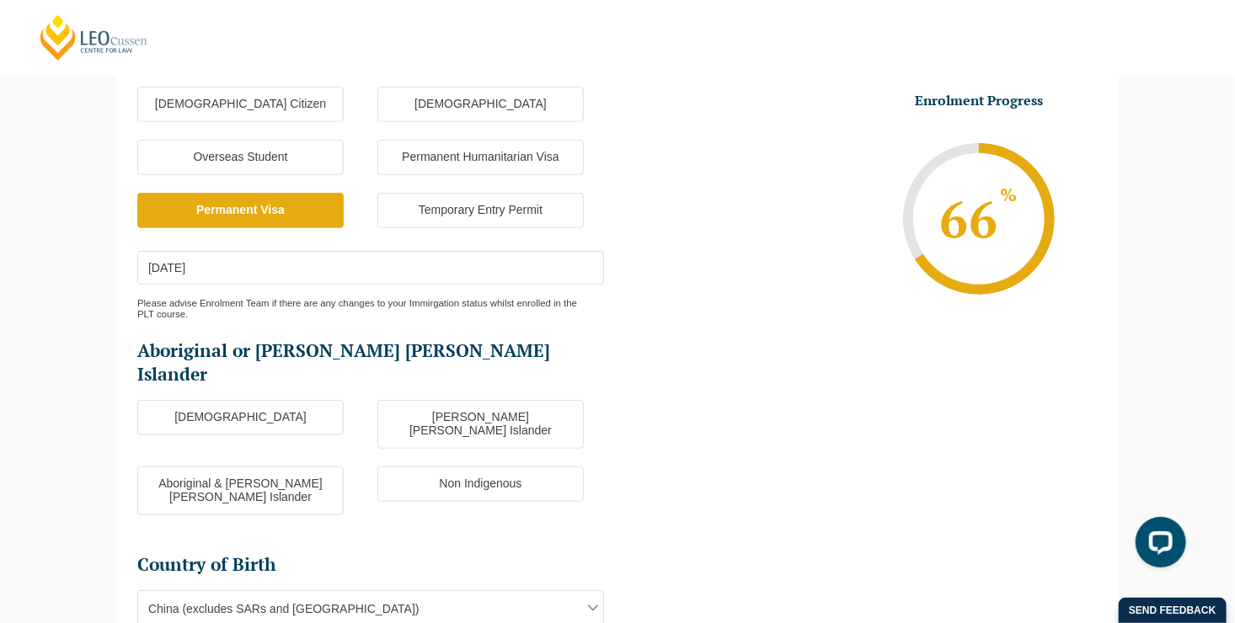
scroll to position [273, 0]
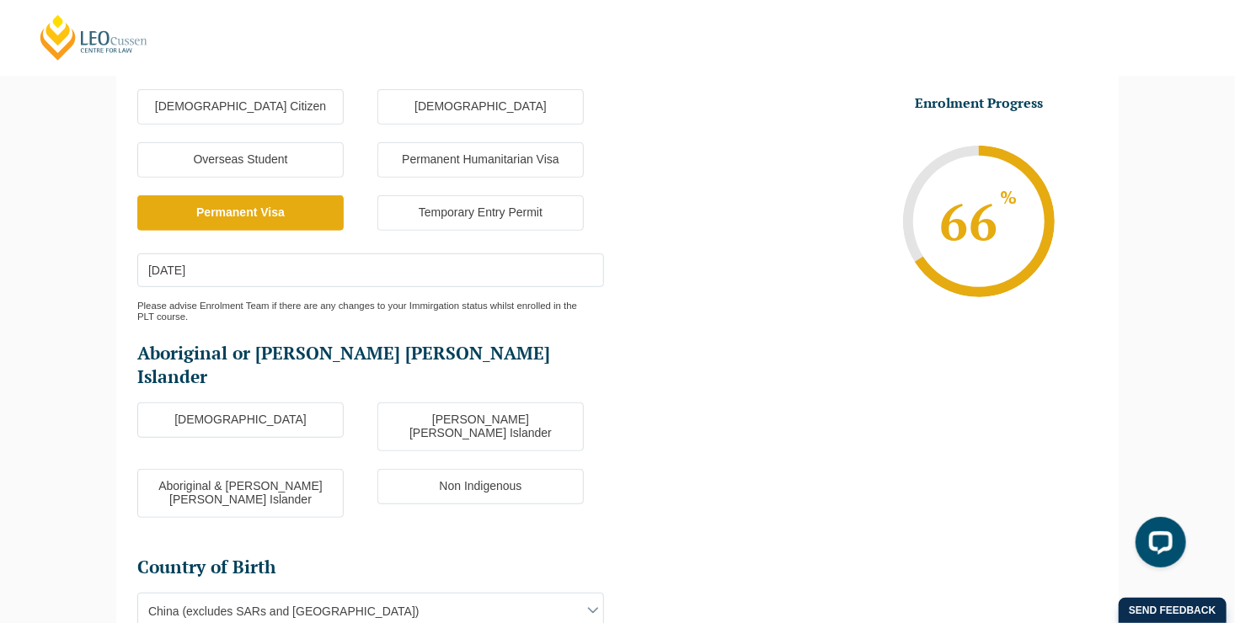
click at [486, 469] on label "Non Indigenous" at bounding box center [480, 486] width 206 height 35
click at [0, 0] on input "Non Indigenous" at bounding box center [0, 0] width 0 height 0
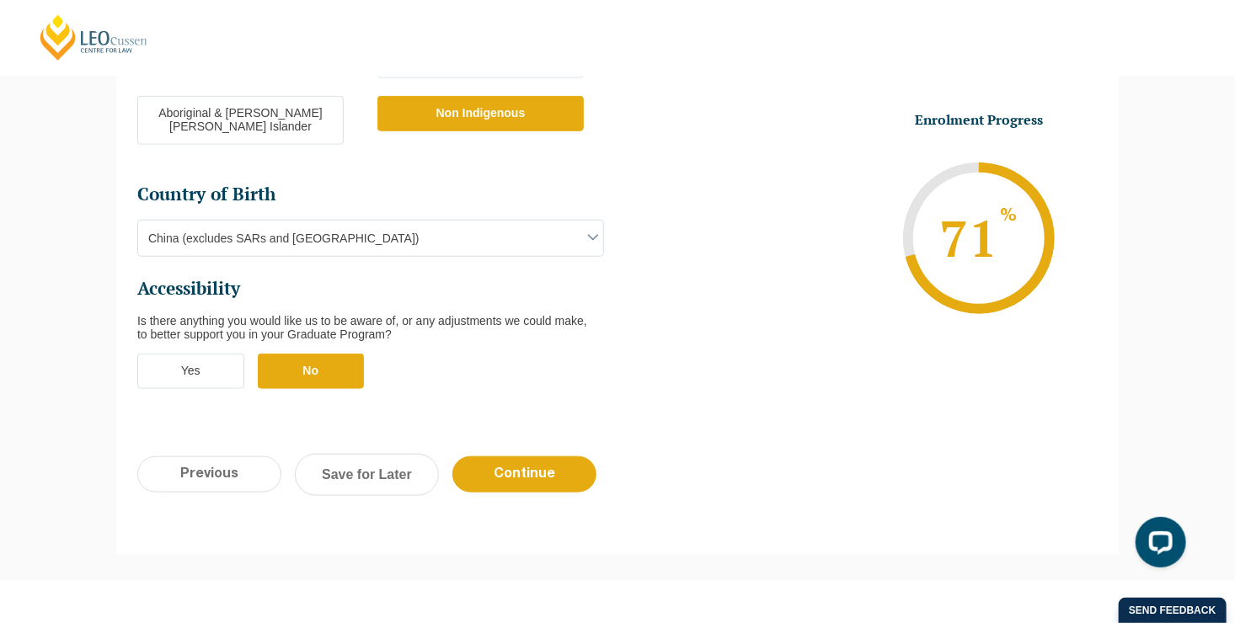
scroll to position [694, 0]
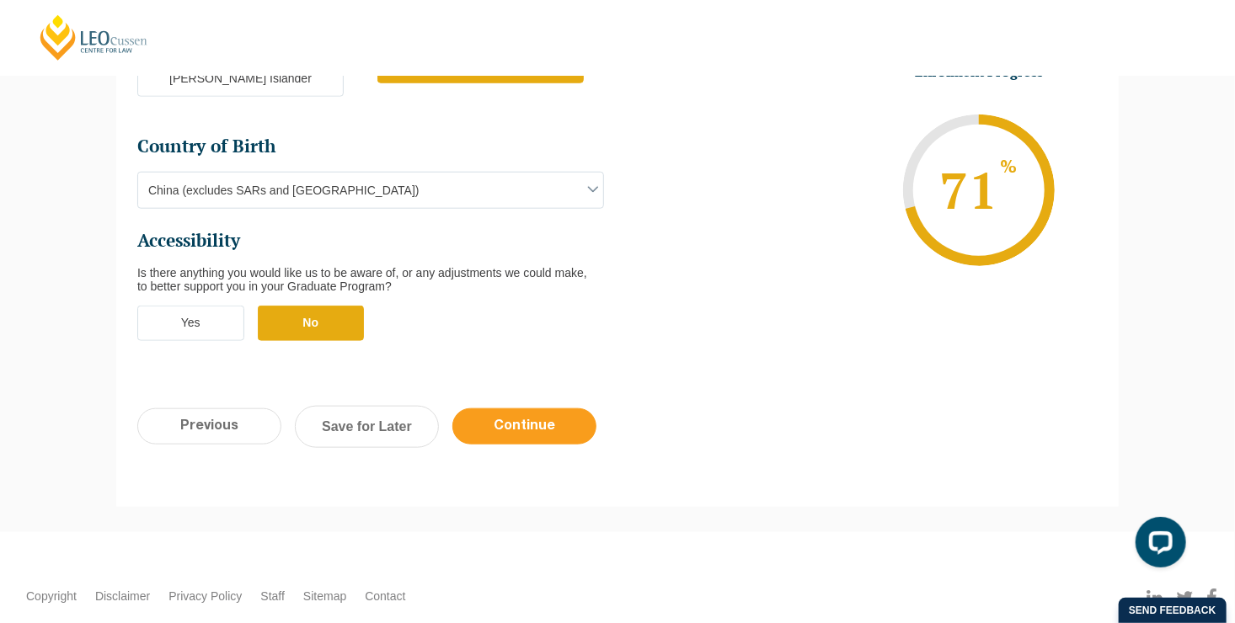
click at [553, 409] on input "Continue" at bounding box center [524, 427] width 144 height 36
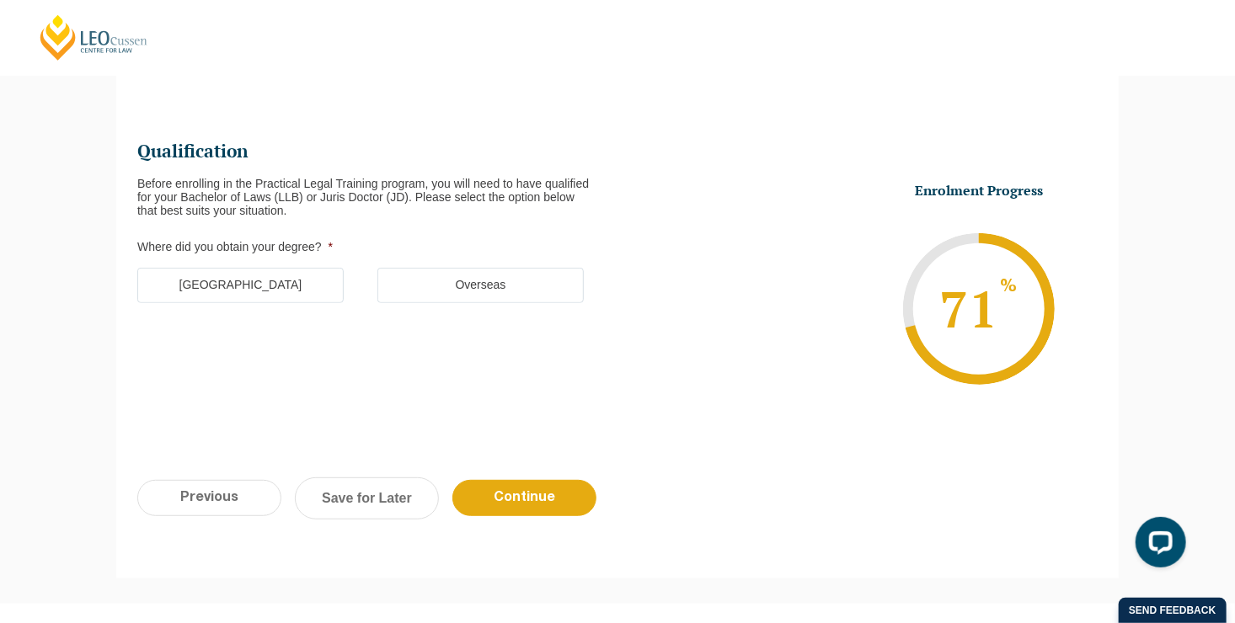
scroll to position [145, 0]
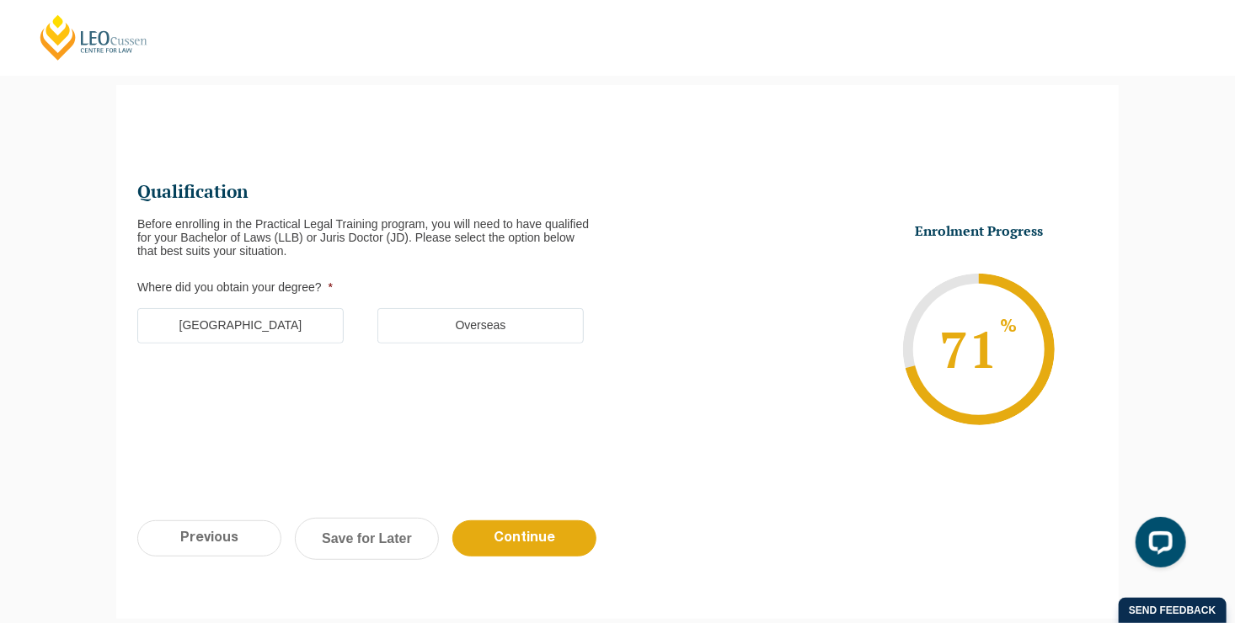
click at [254, 322] on label "Australia" at bounding box center [240, 325] width 206 height 35
click at [0, 0] on input "Australia" at bounding box center [0, 0] width 0 height 0
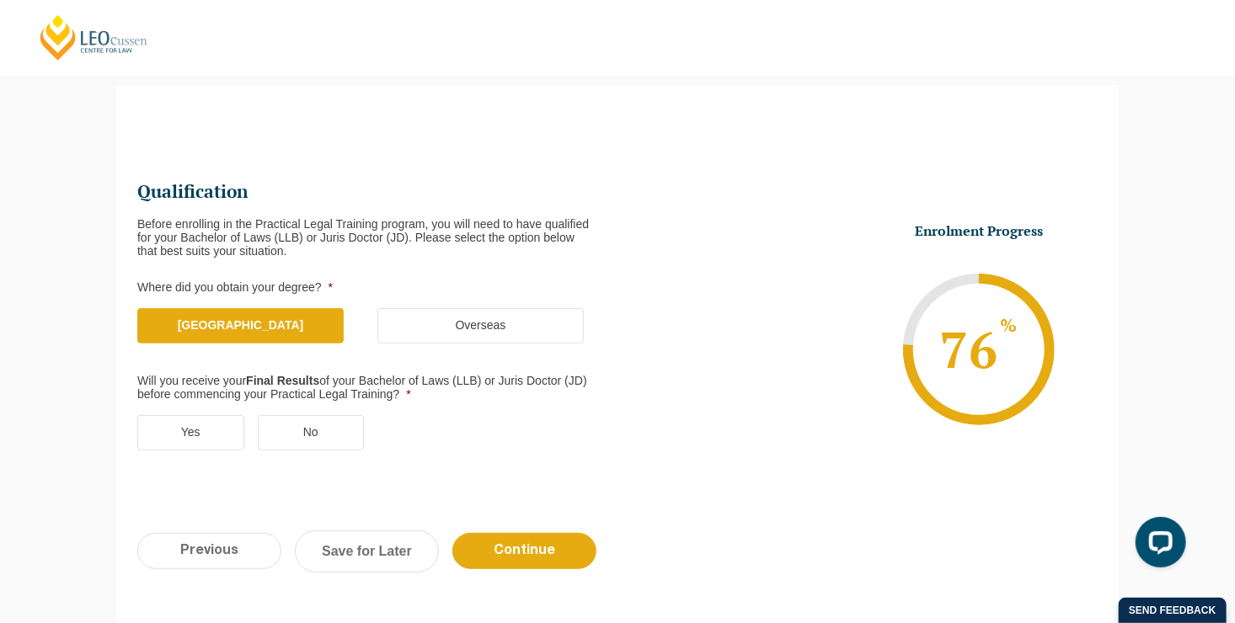
click at [192, 429] on label "Yes" at bounding box center [190, 432] width 107 height 35
click at [0, 0] on input "Yes" at bounding box center [0, 0] width 0 height 0
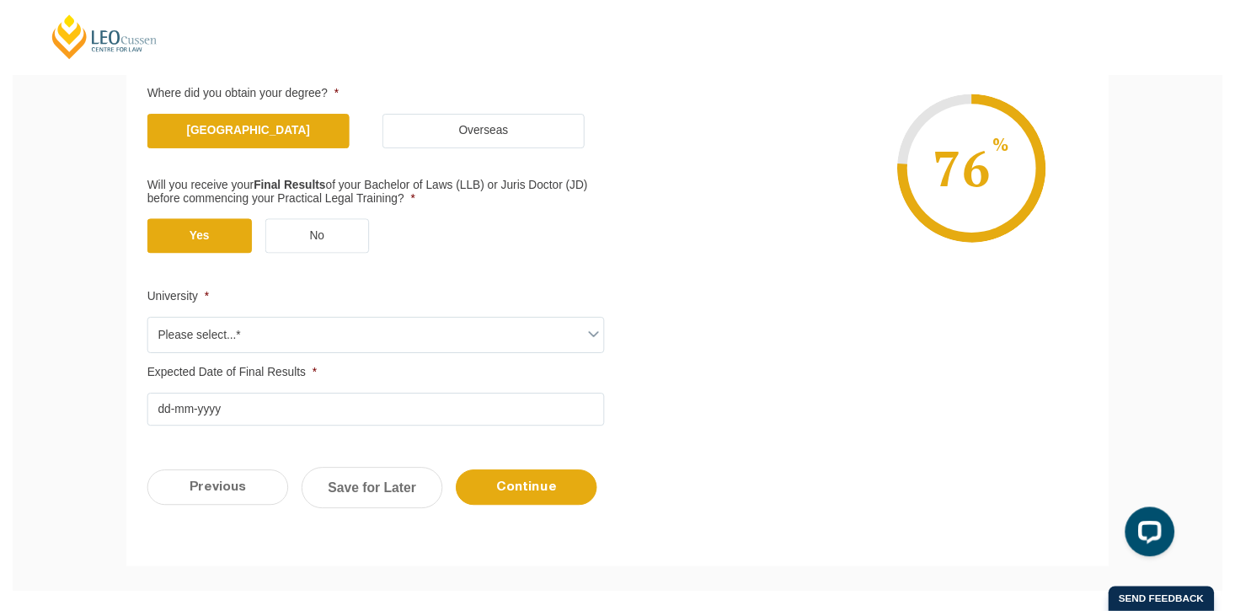
scroll to position [337, 0]
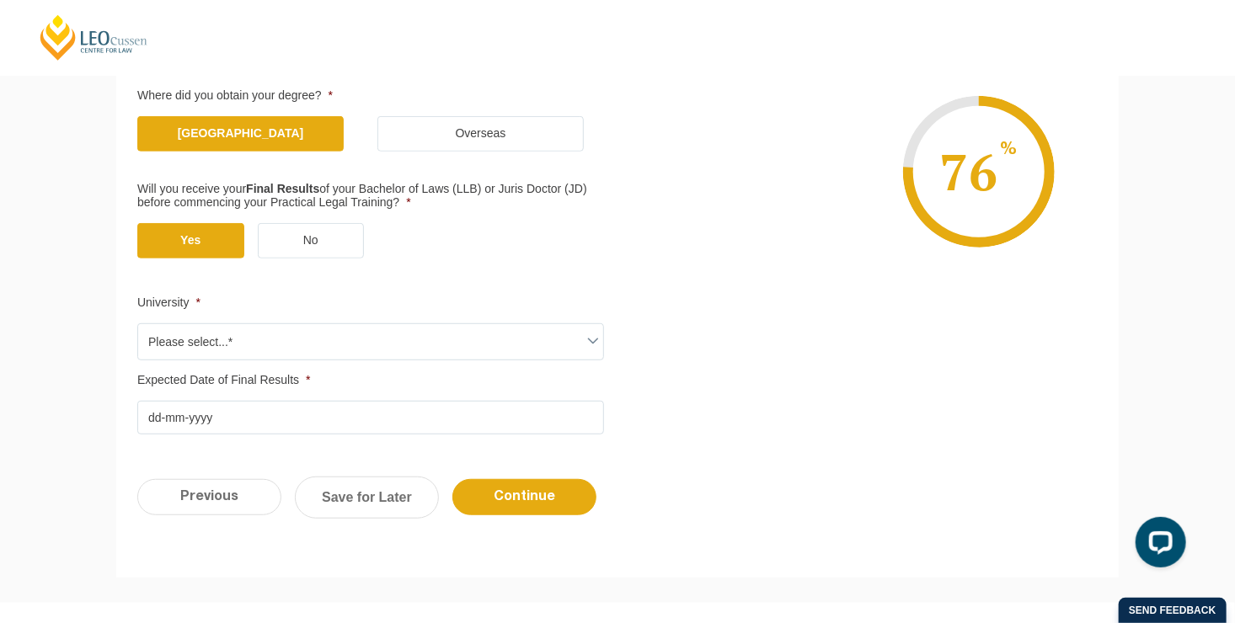
click at [581, 331] on span "Please select...*" at bounding box center [370, 341] width 465 height 35
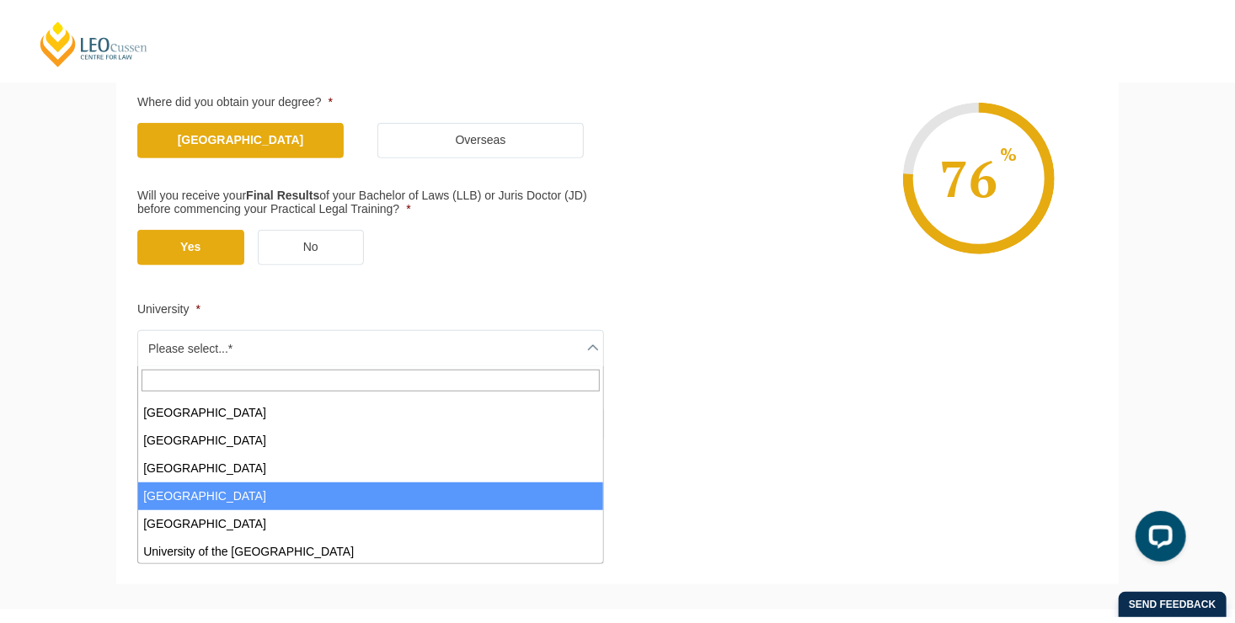
scroll to position [1027, 0]
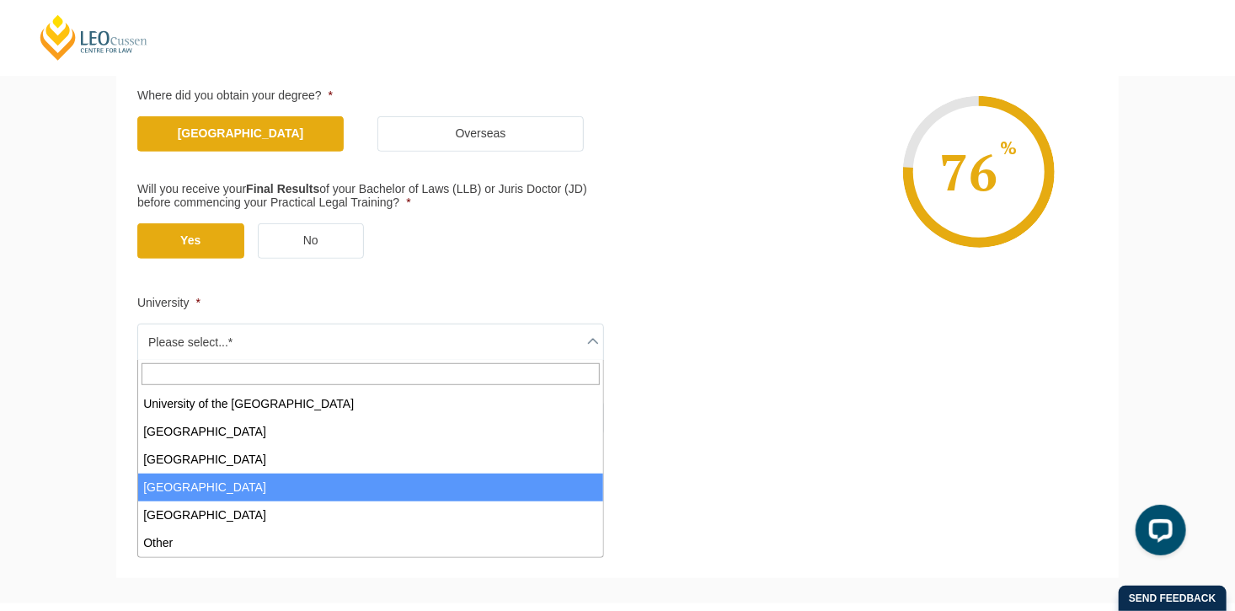
select select "Victoria University"
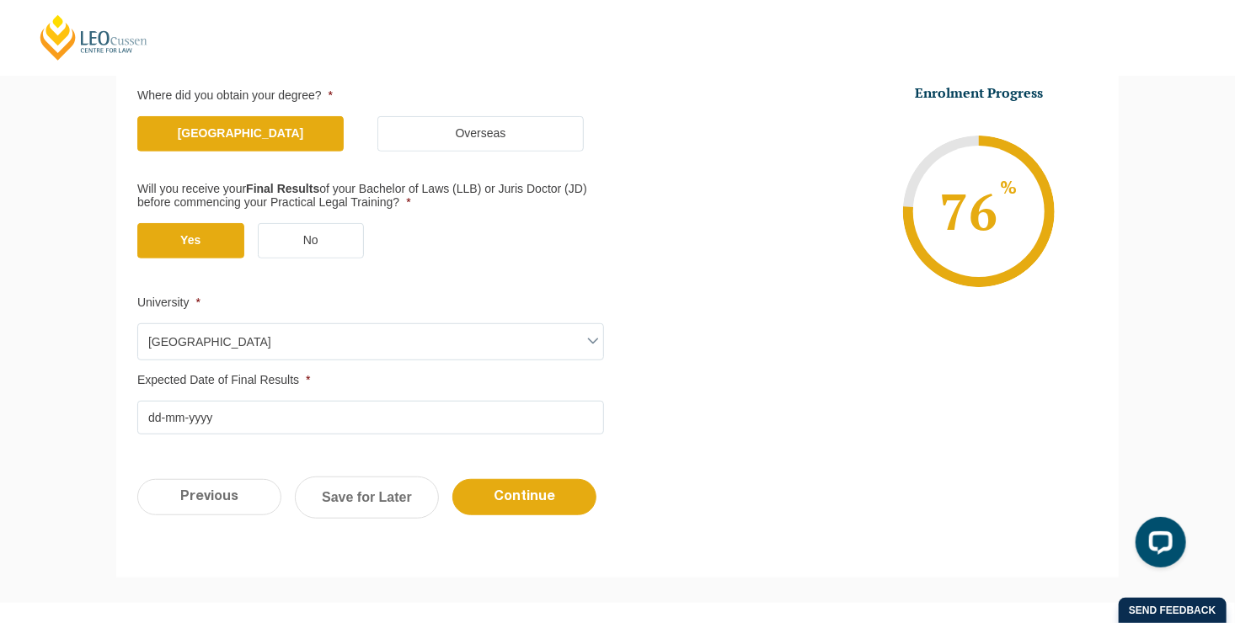
click at [414, 429] on input "Expected Date of Final Results *" at bounding box center [370, 418] width 467 height 34
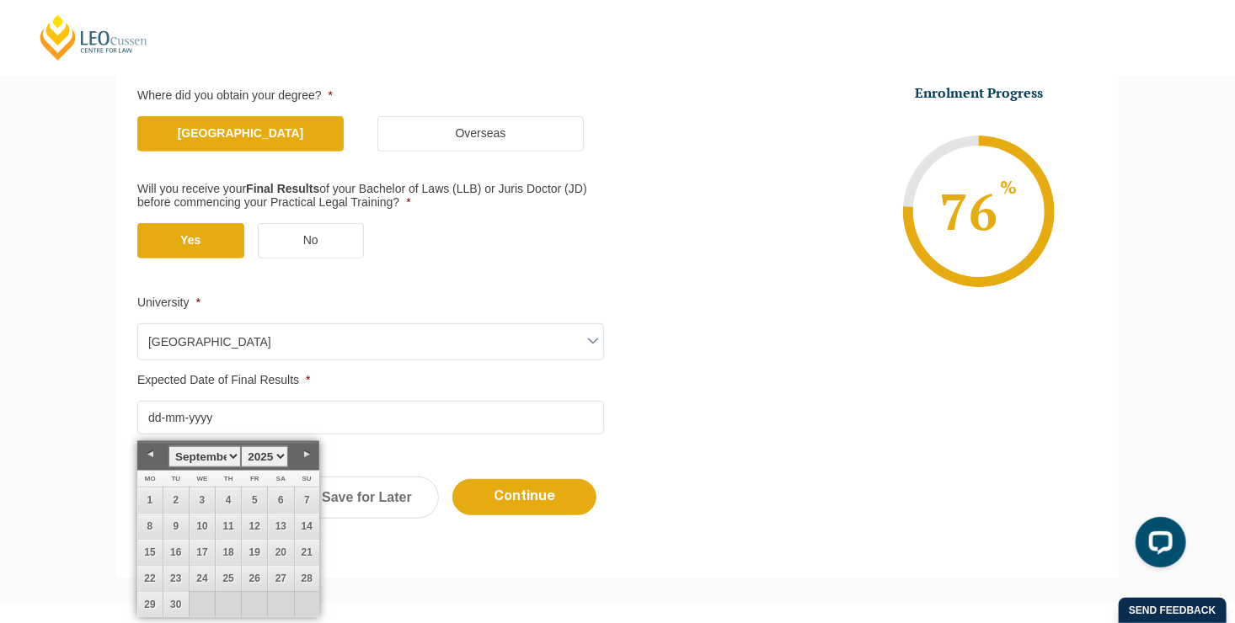
click at [230, 457] on select "January February March April May June July August September October November De…" at bounding box center [204, 456] width 72 height 21
click at [251, 578] on link "22" at bounding box center [254, 578] width 25 height 25
type input "22-08-2025"
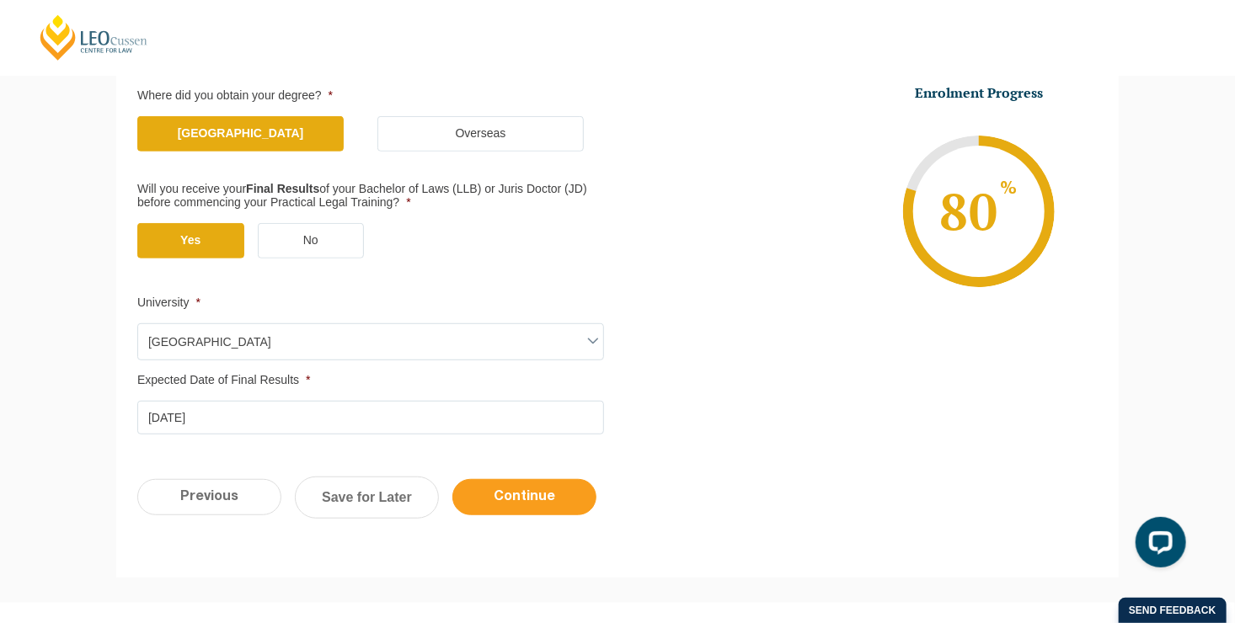
click at [530, 504] on input "Continue" at bounding box center [524, 497] width 144 height 36
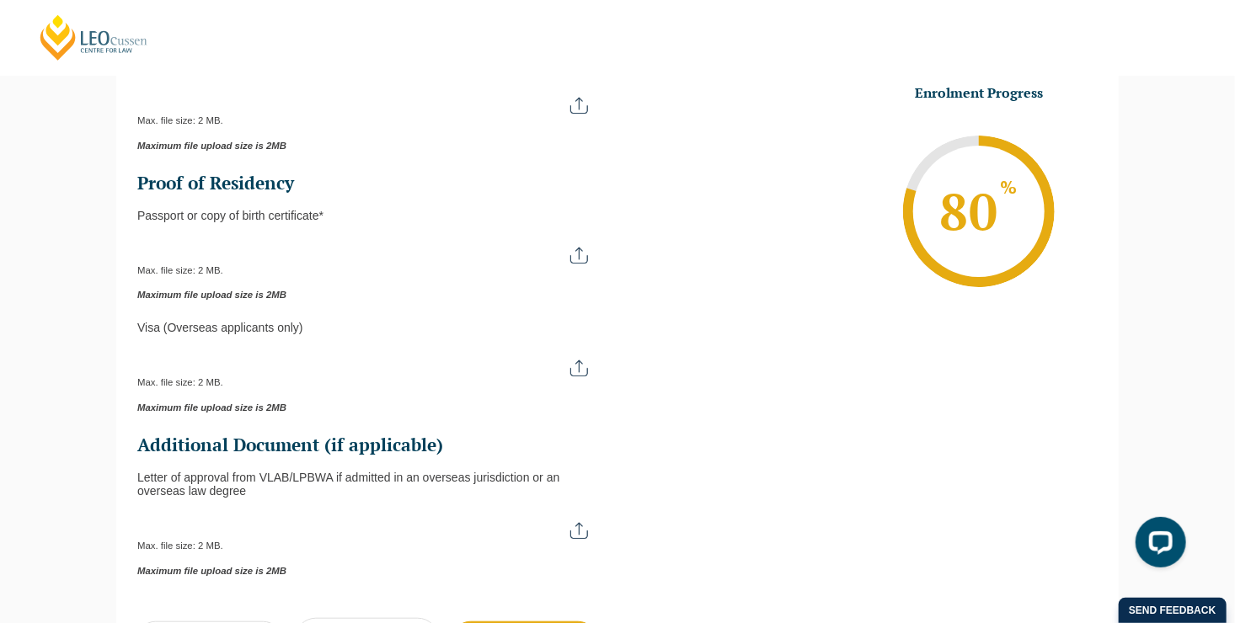
scroll to position [145, 0]
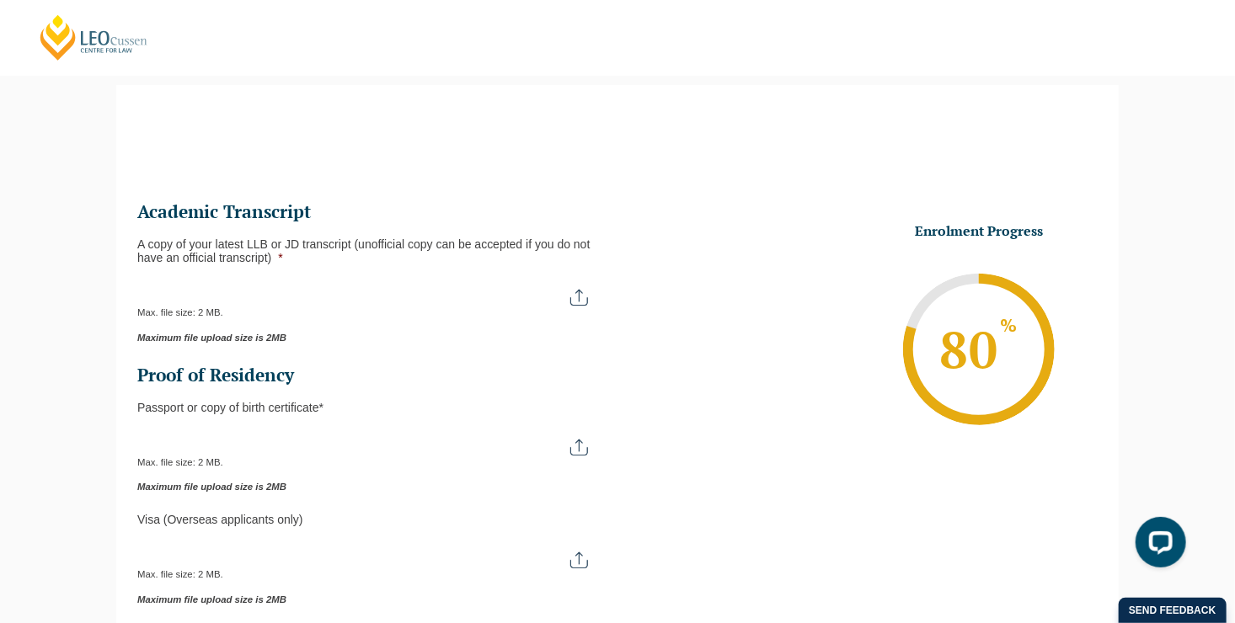
click at [572, 296] on input "A copy of your latest LLB or JD transcript (unofficial copy can be accepted if …" at bounding box center [370, 291] width 467 height 29
type input "C:\fakepath\VU Transcript.pdf"
click at [580, 447] on input "Passport or Copy of Birth Certificate *" at bounding box center [370, 441] width 467 height 29
type input "C:\fakepath\Hongwei Chen - Permanent Resident of Australia IMMI Grant Notificat…"
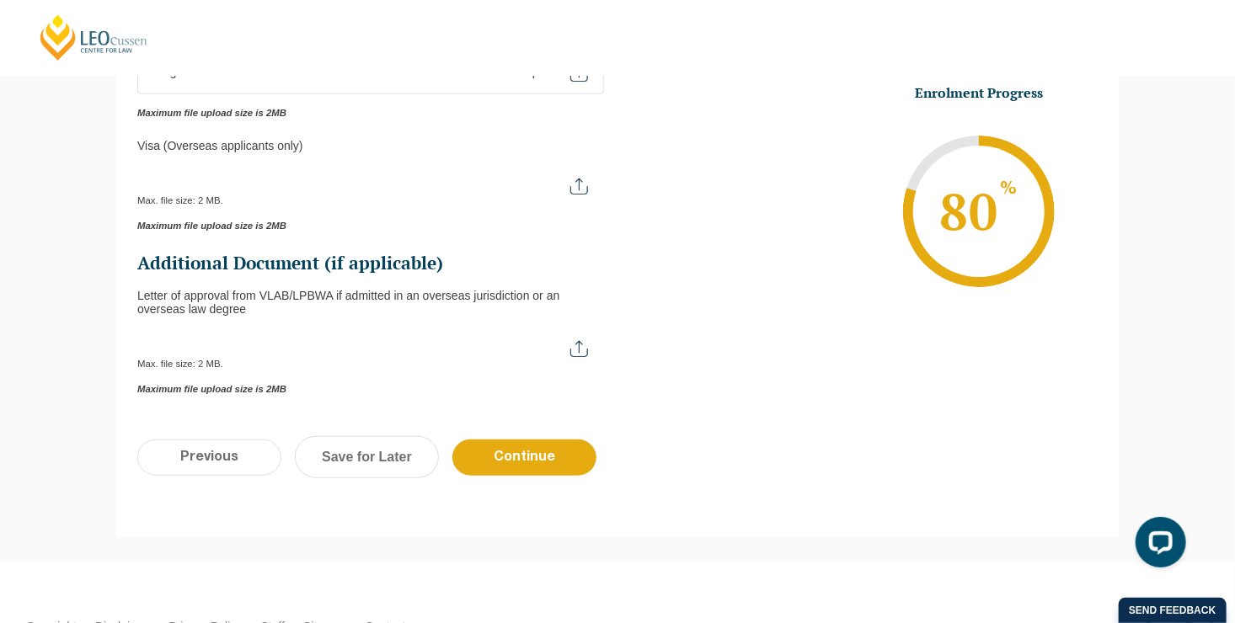
scroll to position [520, 0]
click at [580, 354] on input "Letter of approval from VLAB/LPBWA if admitted in an overseas jurisdiction or a…" at bounding box center [370, 342] width 467 height 29
type input "C:\fakepath\Australia Bachelor of Laws graduation certificate.pdf"
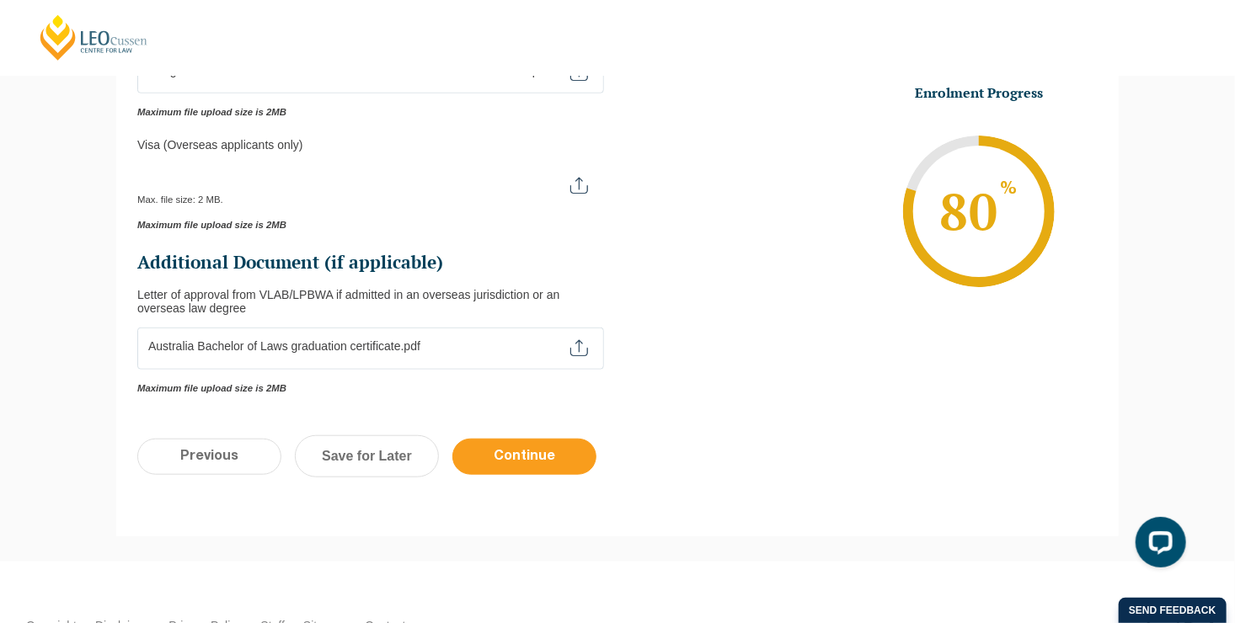
click at [526, 466] on input "Continue" at bounding box center [524, 457] width 144 height 36
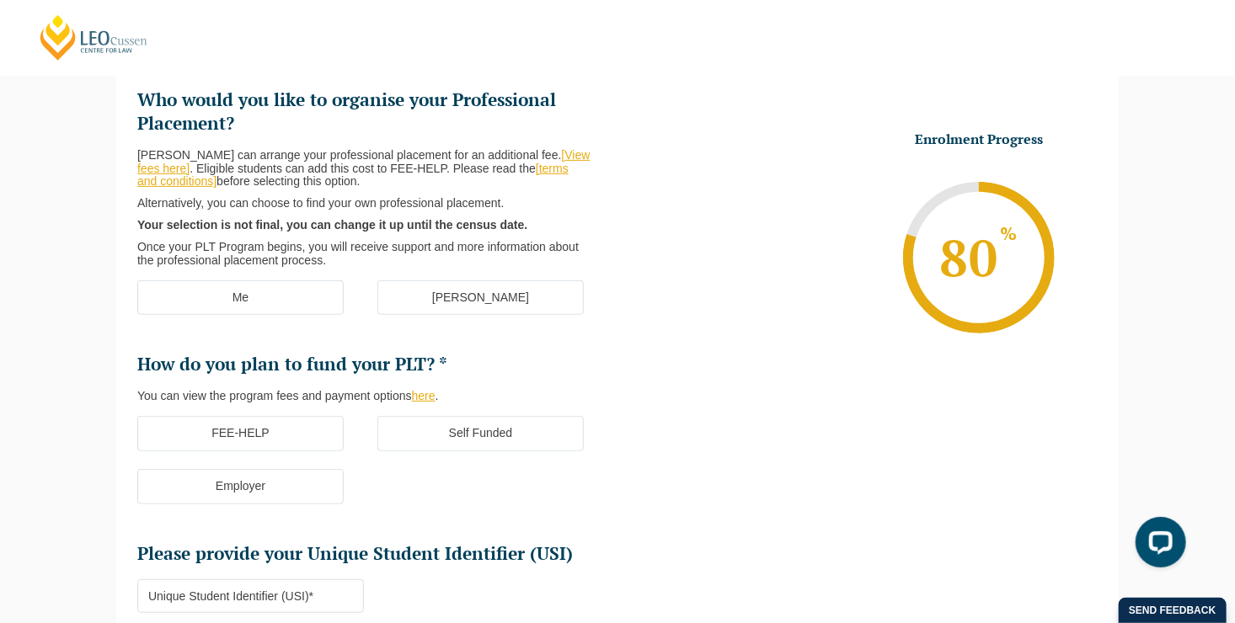
scroll to position [238, 0]
click at [239, 297] on label "Me" at bounding box center [240, 296] width 206 height 35
click at [0, 0] on input "Me" at bounding box center [0, 0] width 0 height 0
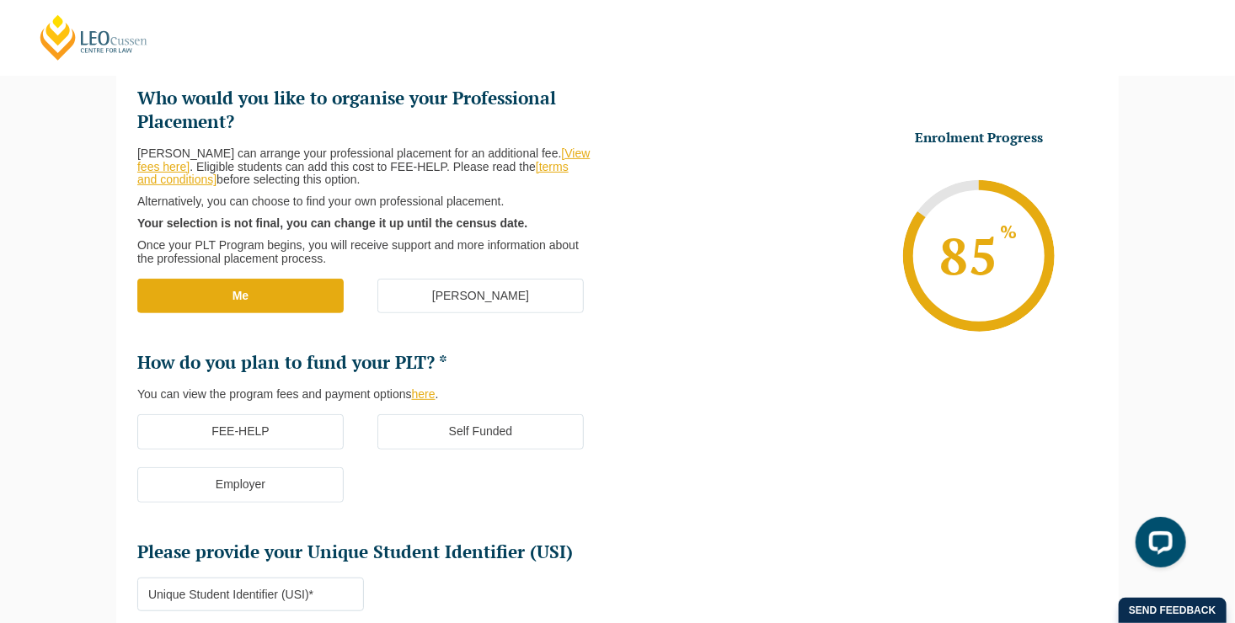
click at [497, 433] on label "Self Funded" at bounding box center [480, 431] width 206 height 35
click at [0, 0] on input "Self Funded" at bounding box center [0, 0] width 0 height 0
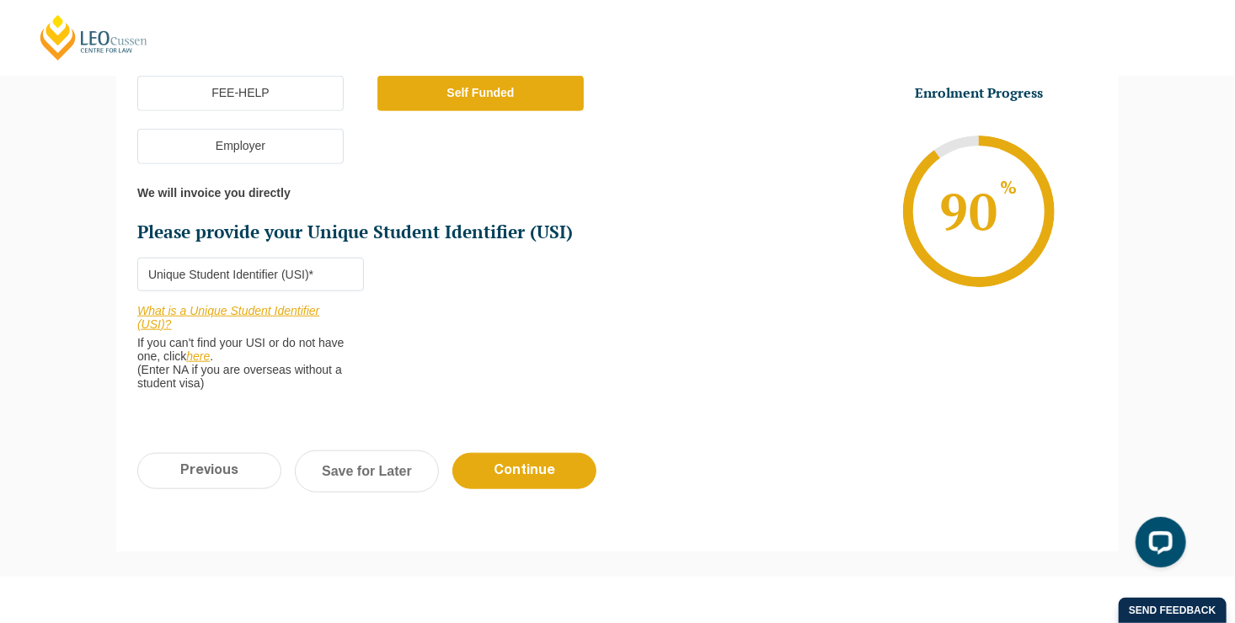
scroll to position [579, 0]
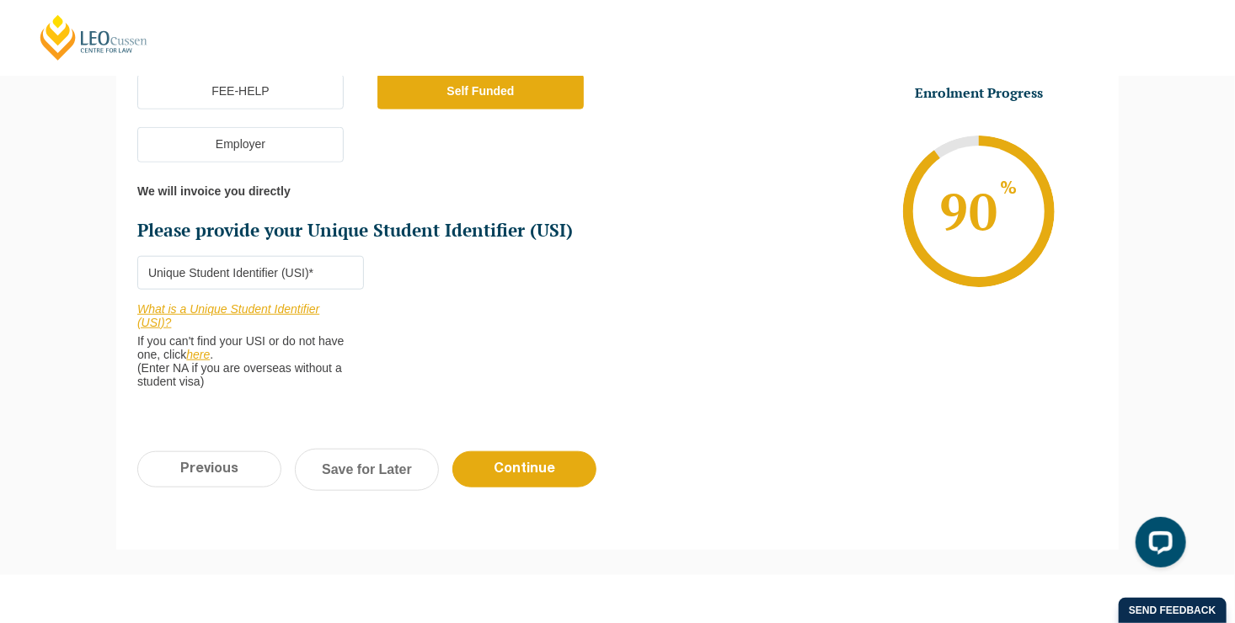
click at [210, 360] on link "here" at bounding box center [198, 354] width 24 height 13
click at [264, 273] on input "Please provide your Unique Student Identifier (USI) *" at bounding box center [250, 273] width 227 height 34
click at [281, 273] on input "Please provide your Unique Student Identifier (USI) *" at bounding box center [250, 273] width 227 height 34
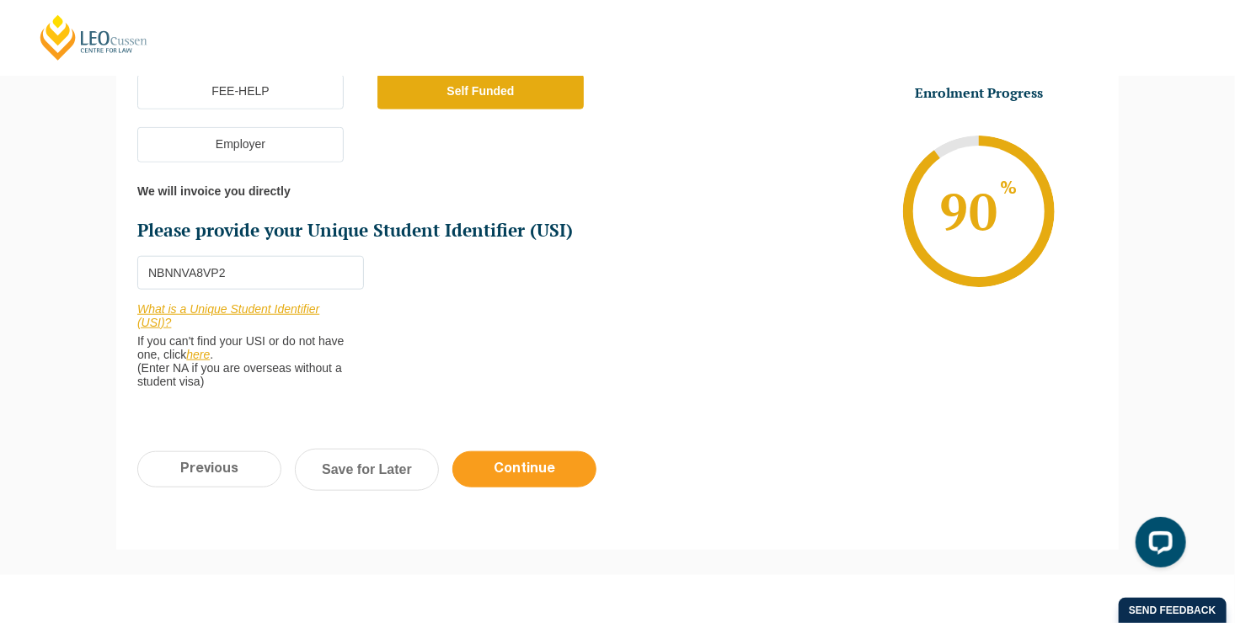
type input "NBNNVA8VP2"
click at [524, 468] on input "Continue" at bounding box center [524, 469] width 144 height 36
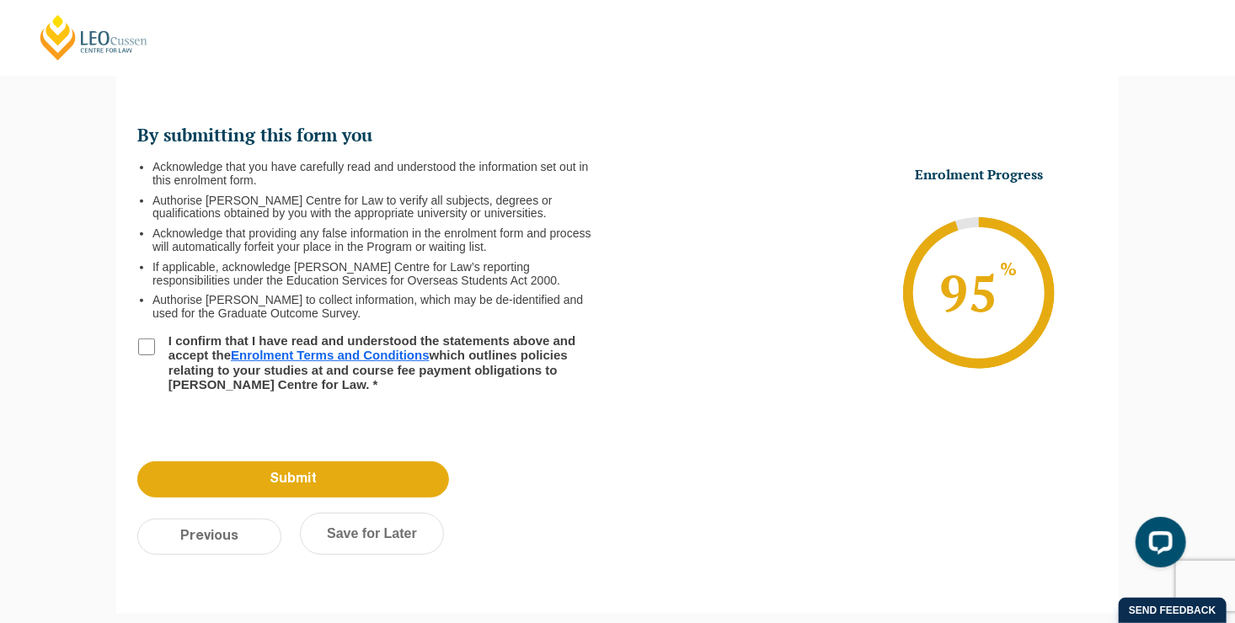
scroll to position [145, 0]
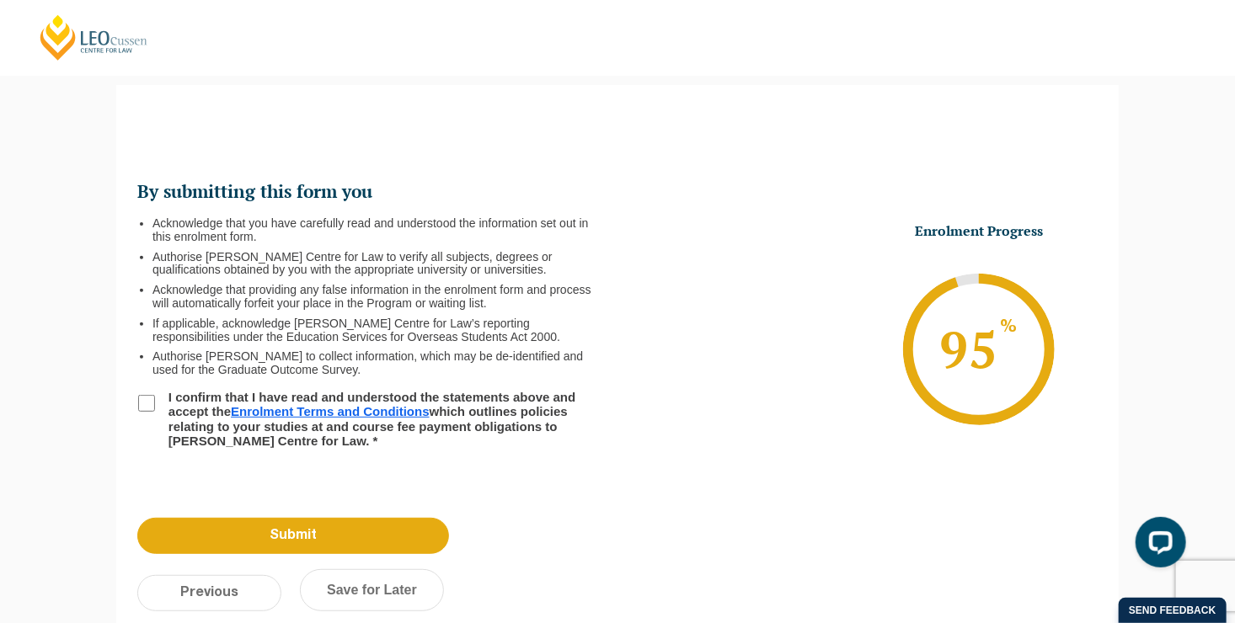
click at [147, 406] on input "I confirm that I have read and understood the statements above and accept the E…" at bounding box center [146, 403] width 17 height 17
checkbox input "true"
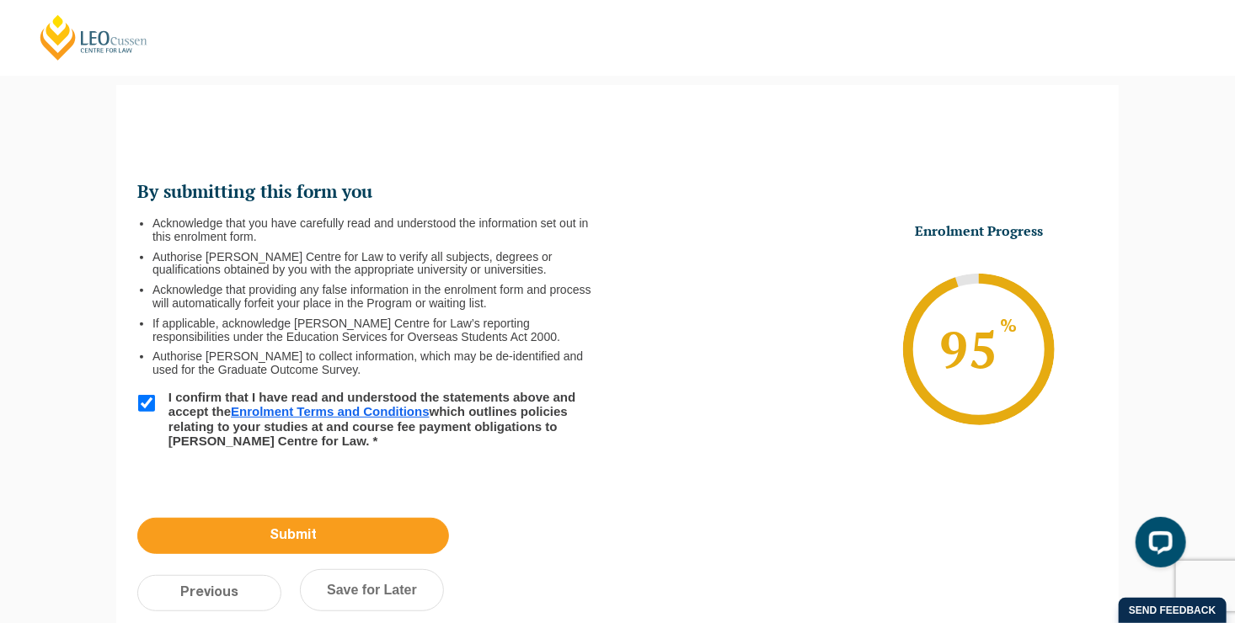
click at [294, 532] on input "Submit" at bounding box center [293, 536] width 312 height 36
